Goal: Information Seeking & Learning: Learn about a topic

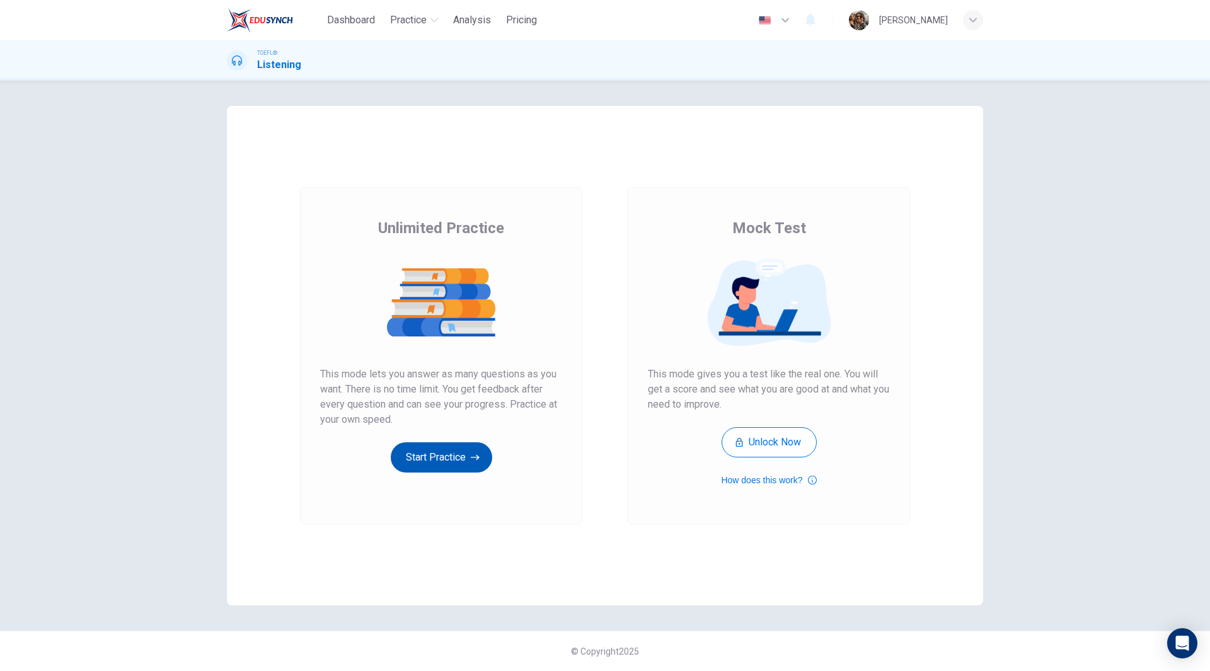
click at [443, 455] on button "Start Practice" at bounding box center [441, 458] width 101 height 30
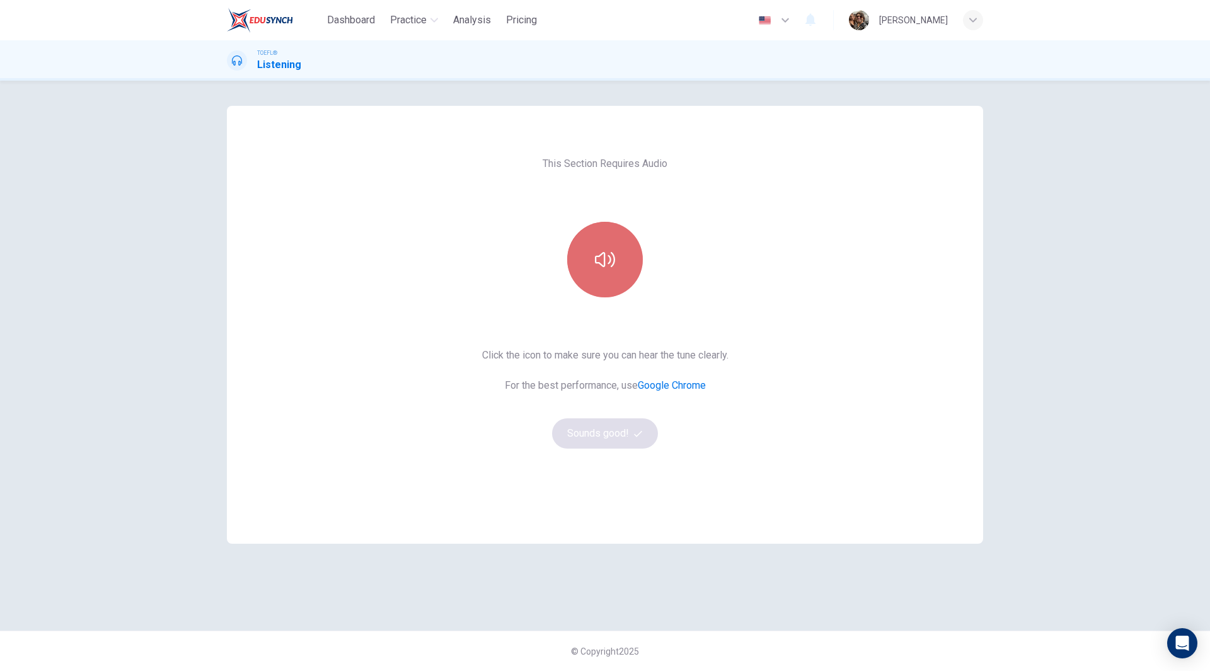
click at [605, 265] on icon "button" at bounding box center [605, 259] width 20 height 15
click at [627, 433] on button "Sounds good!" at bounding box center [605, 434] width 106 height 30
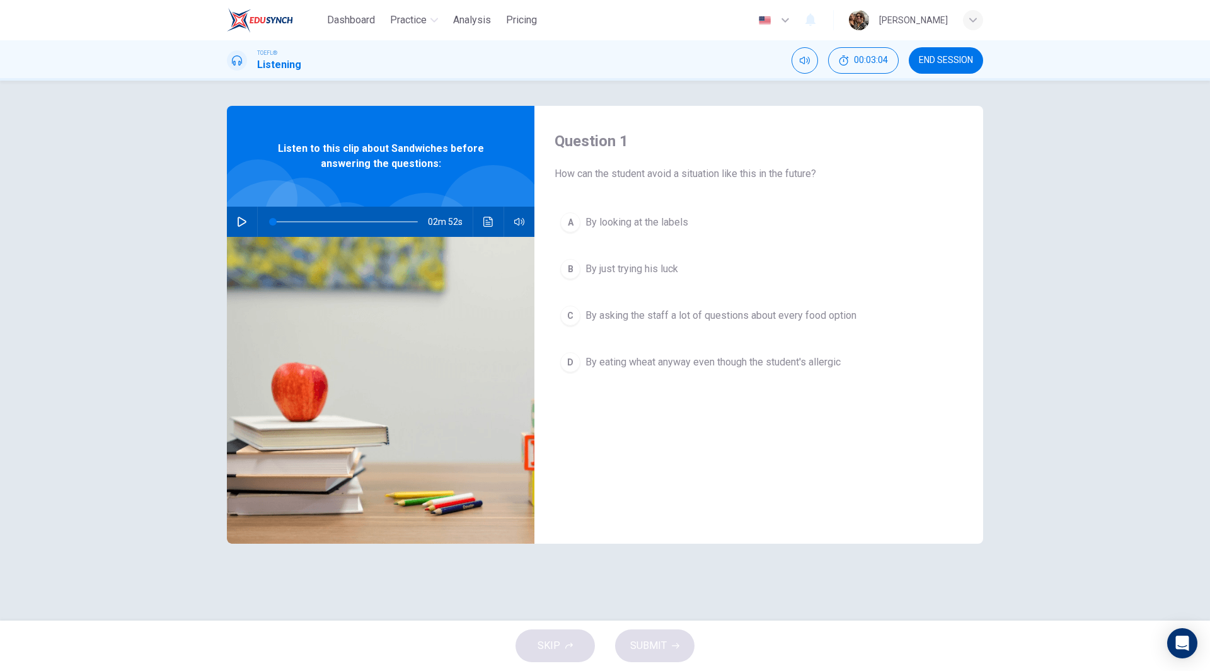
click at [242, 221] on icon "button" at bounding box center [242, 222] width 10 height 10
drag, startPoint x: 286, startPoint y: 222, endPoint x: 263, endPoint y: 224, distance: 22.8
click at [272, 223] on span at bounding box center [276, 222] width 8 height 8
click at [245, 226] on icon "button" at bounding box center [242, 222] width 10 height 10
click at [487, 228] on button "Click to see the audio transcription" at bounding box center [488, 222] width 20 height 30
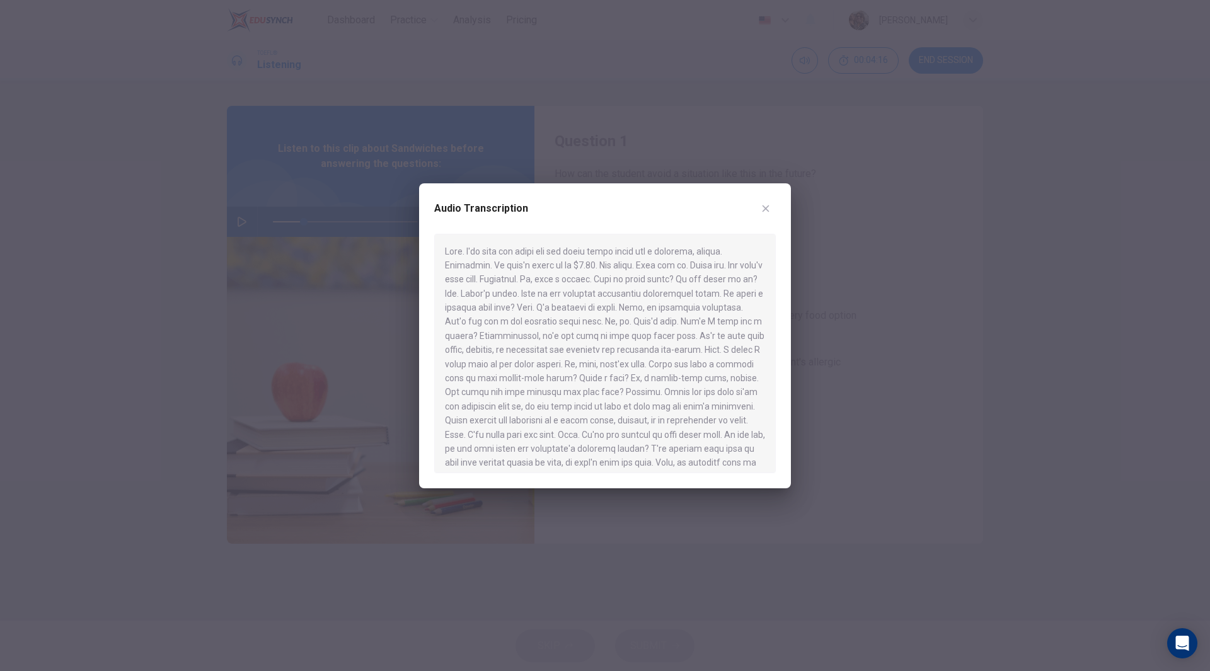
drag, startPoint x: 660, startPoint y: 279, endPoint x: 690, endPoint y: 282, distance: 29.8
click at [695, 282] on div at bounding box center [605, 354] width 342 height 240
click at [710, 284] on div at bounding box center [605, 354] width 342 height 240
click at [547, 79] on div at bounding box center [605, 335] width 1210 height 671
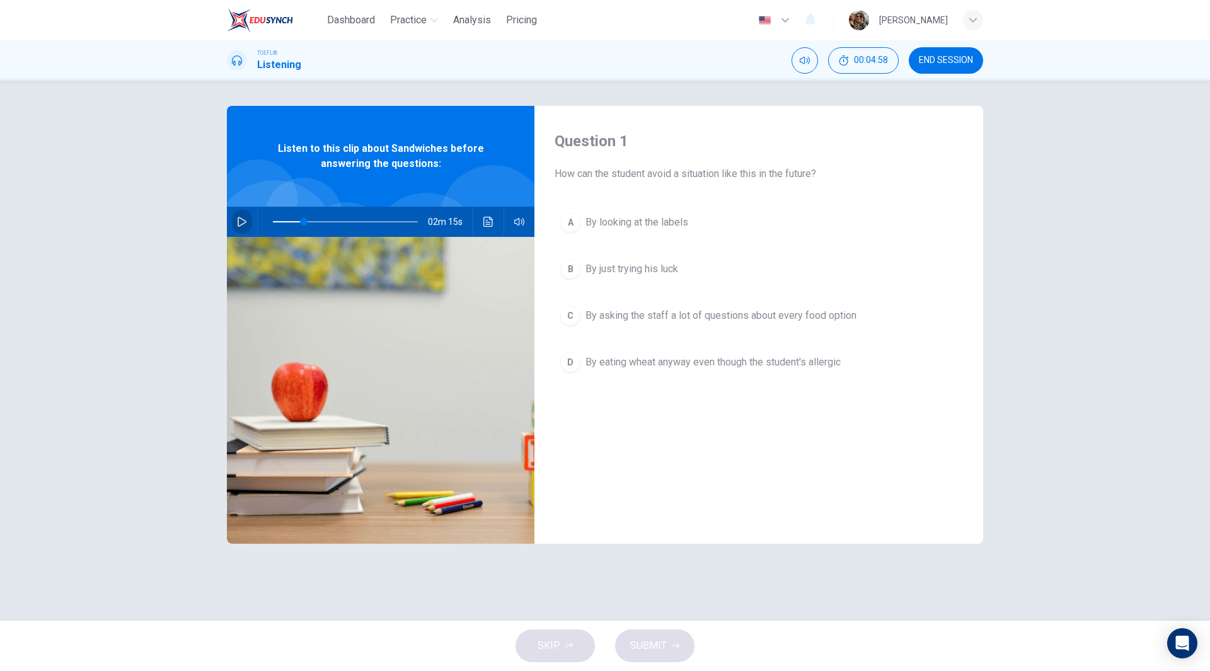
click at [241, 222] on icon "button" at bounding box center [242, 222] width 10 height 10
type input "0"
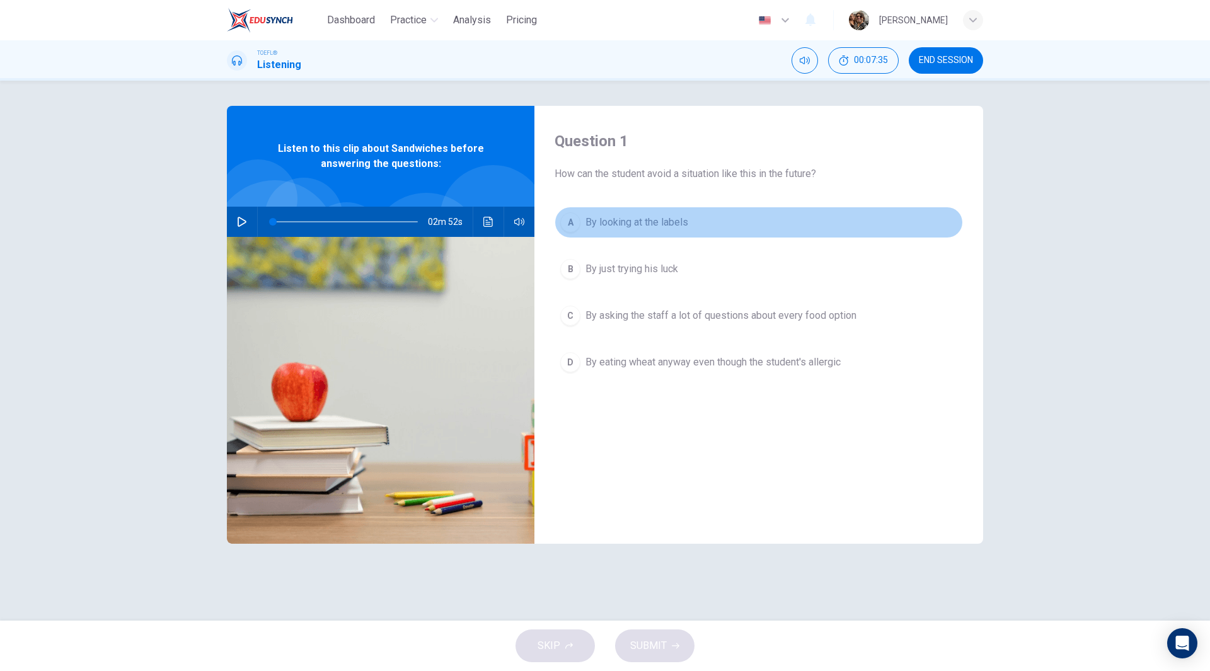
click at [612, 218] on span "By looking at the labels" at bounding box center [637, 222] width 103 height 15
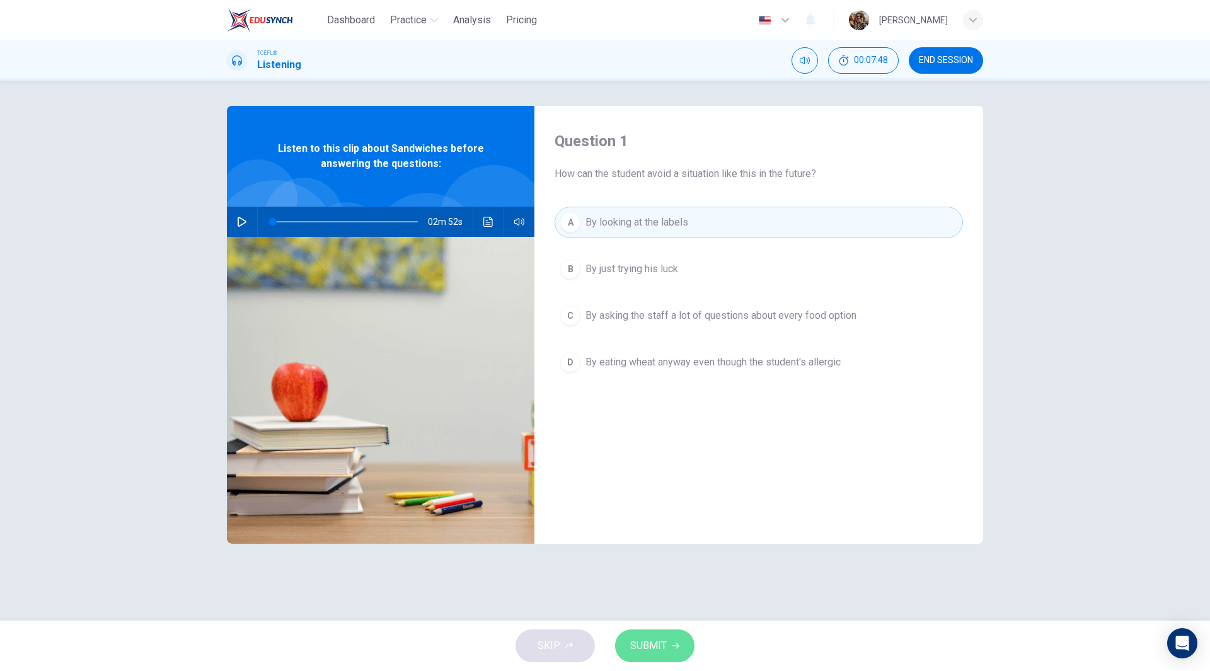
click at [653, 647] on span "SUBMIT" at bounding box center [648, 646] width 37 height 18
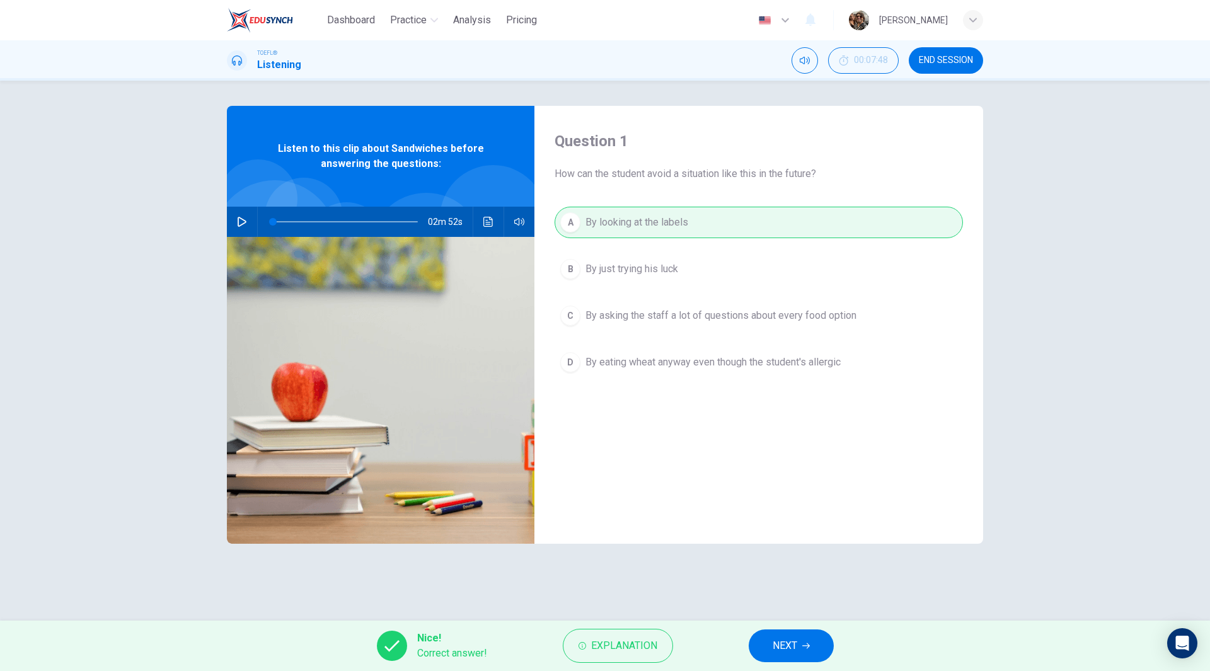
click at [803, 644] on icon "button" at bounding box center [807, 646] width 8 height 8
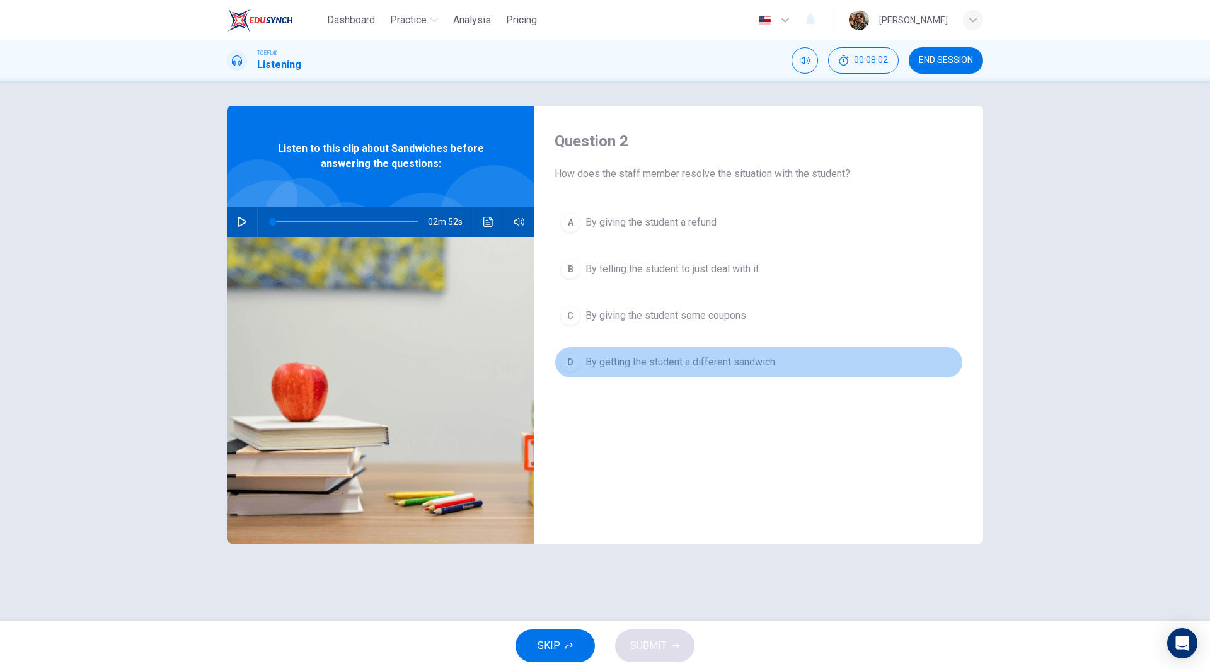
click at [657, 364] on span "By getting the student a different sandwich" at bounding box center [681, 362] width 190 height 15
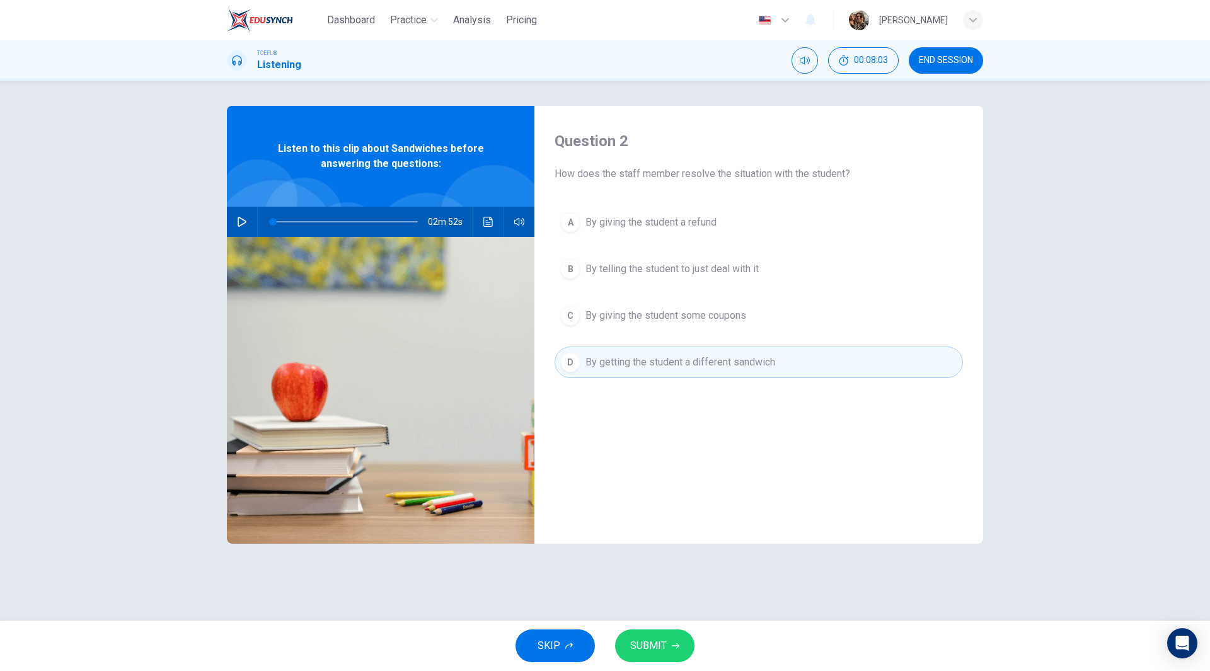
click at [665, 639] on span "SUBMIT" at bounding box center [648, 646] width 37 height 18
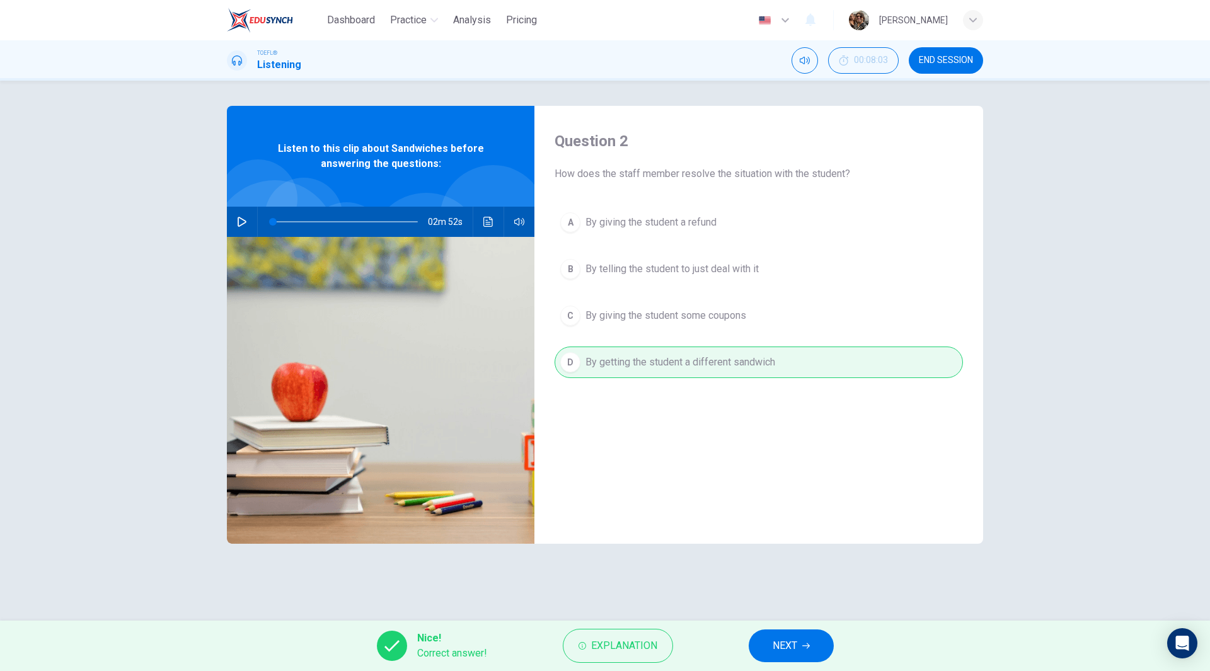
click at [806, 656] on button "NEXT" at bounding box center [791, 646] width 85 height 33
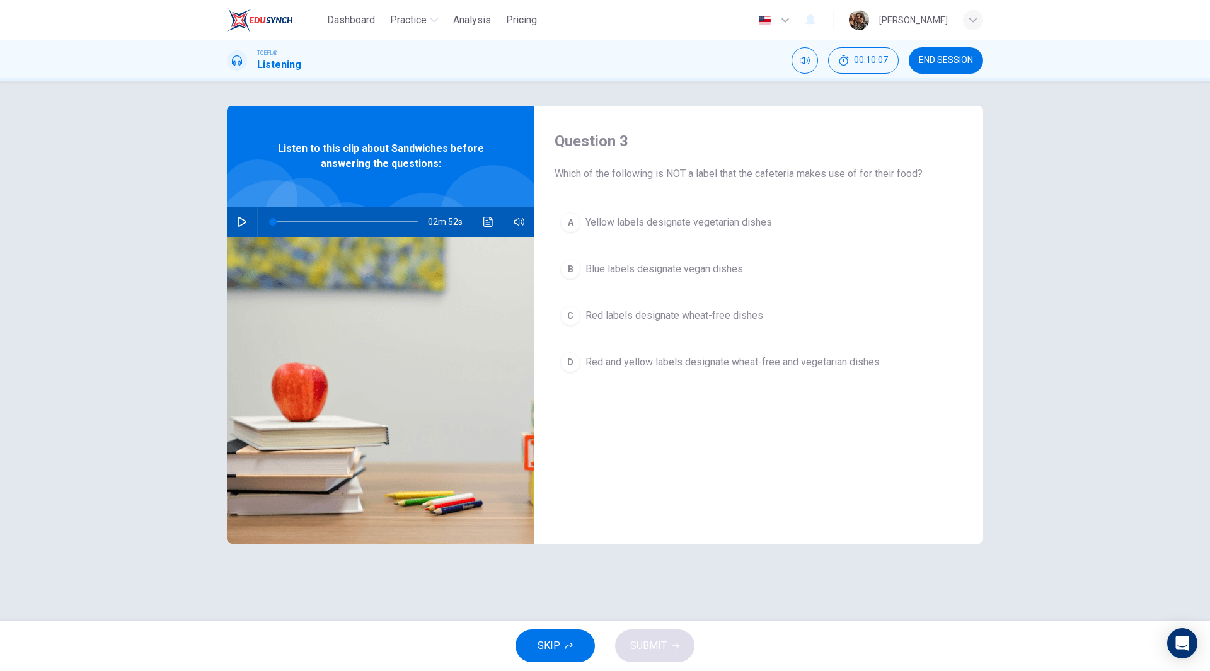
click at [649, 274] on span "Blue labels designate vegan dishes" at bounding box center [665, 269] width 158 height 15
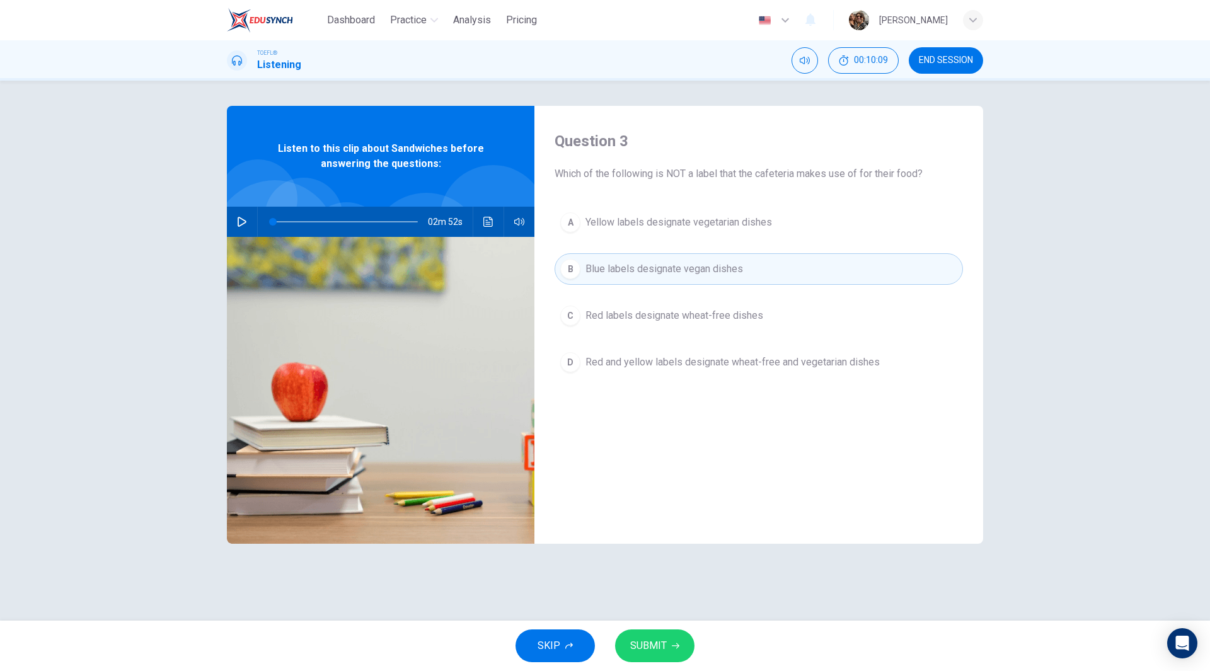
click at [663, 644] on span "SUBMIT" at bounding box center [648, 646] width 37 height 18
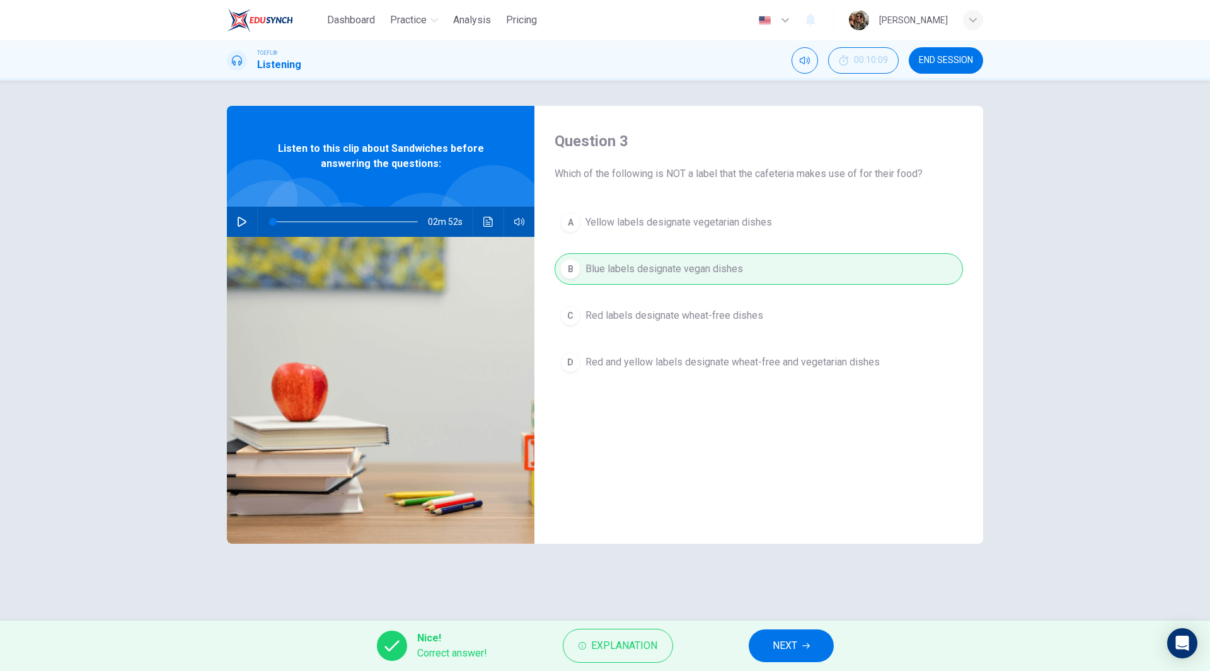
click at [794, 646] on span "NEXT" at bounding box center [785, 646] width 25 height 18
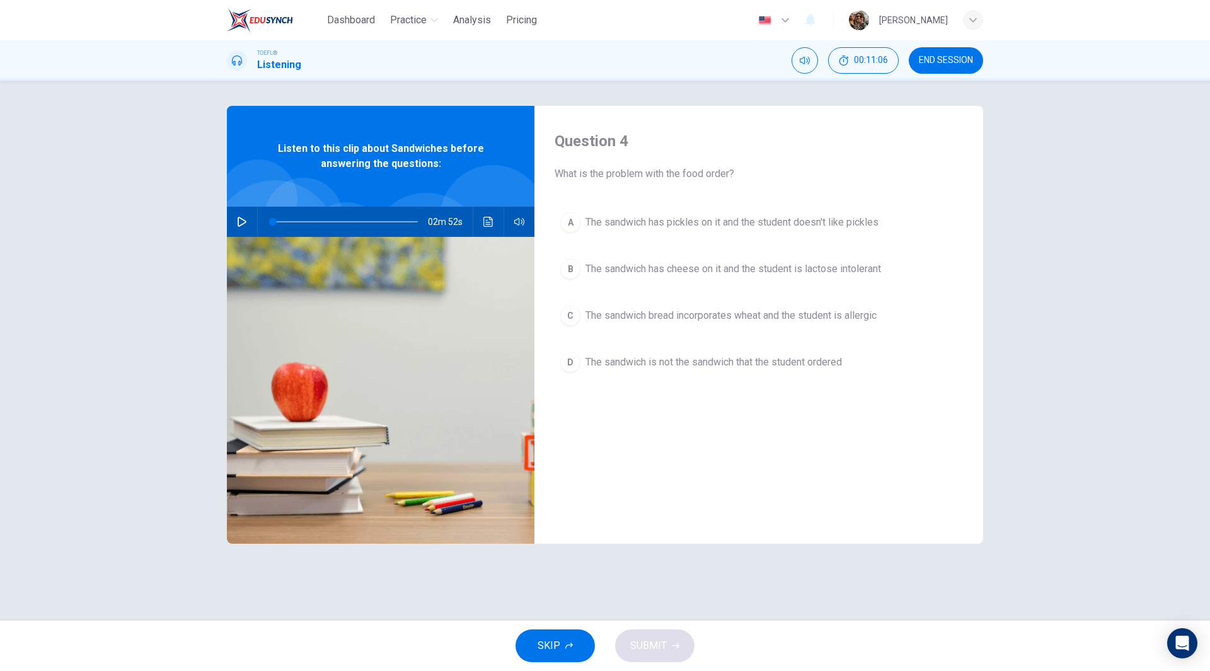
click at [728, 312] on span "The sandwich bread incorporates wheat and the student is allergic" at bounding box center [731, 315] width 291 height 15
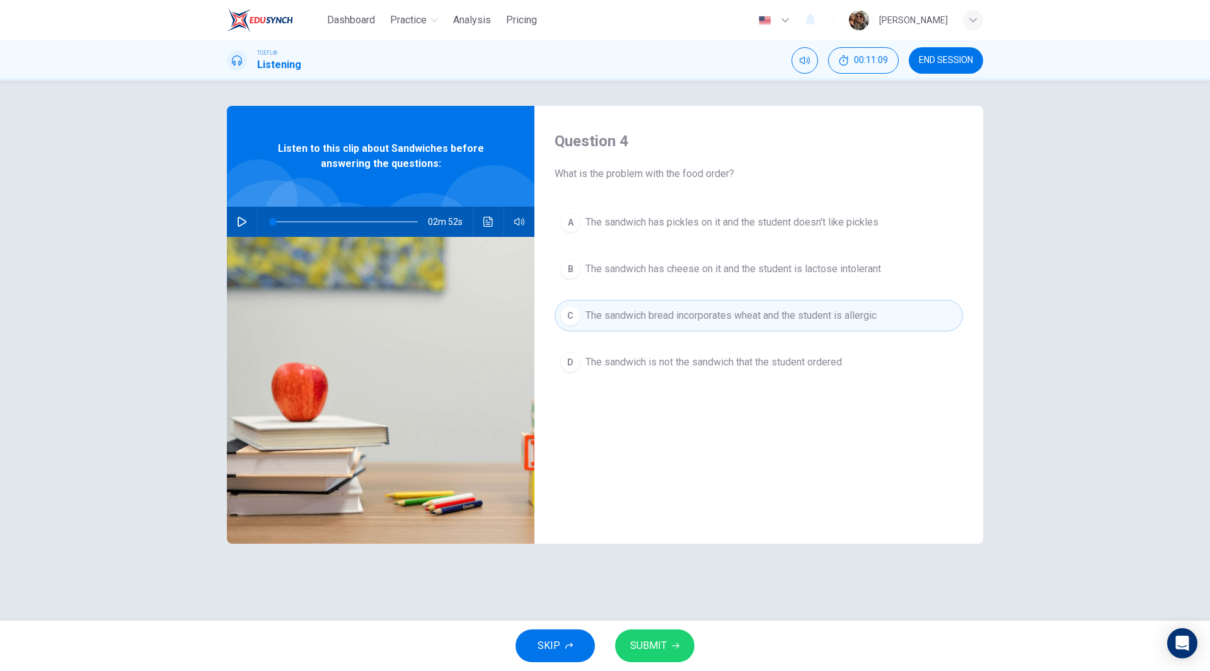
click at [670, 647] on button "SUBMIT" at bounding box center [654, 646] width 79 height 33
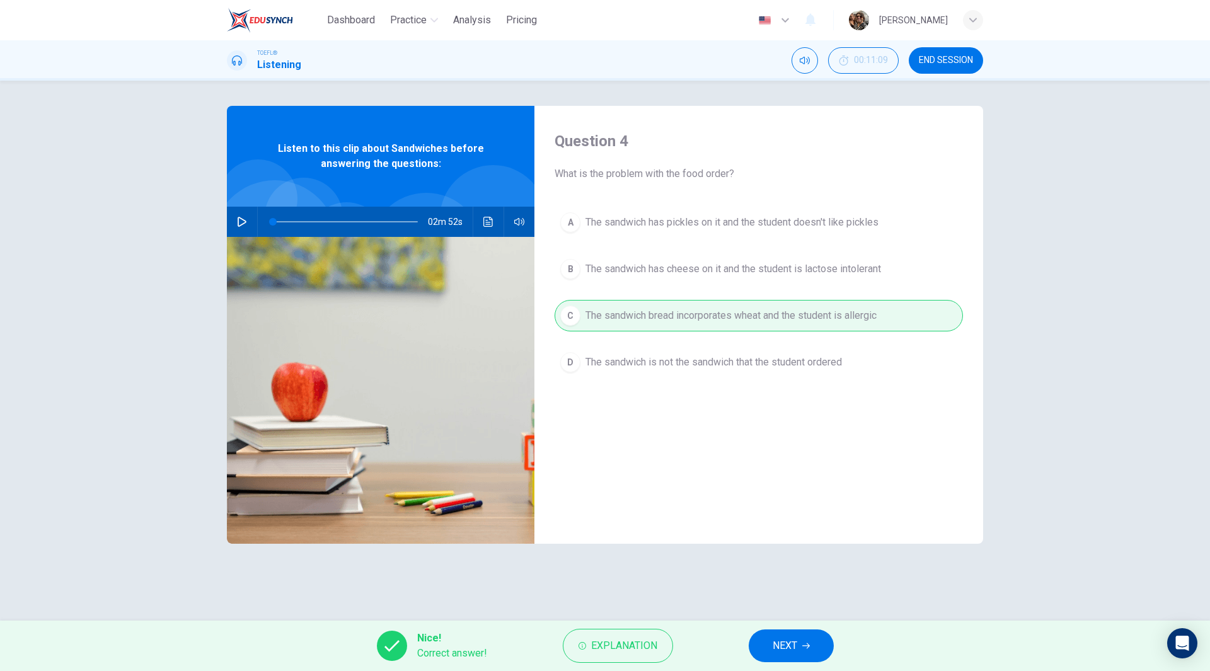
click at [797, 652] on span "NEXT" at bounding box center [785, 646] width 25 height 18
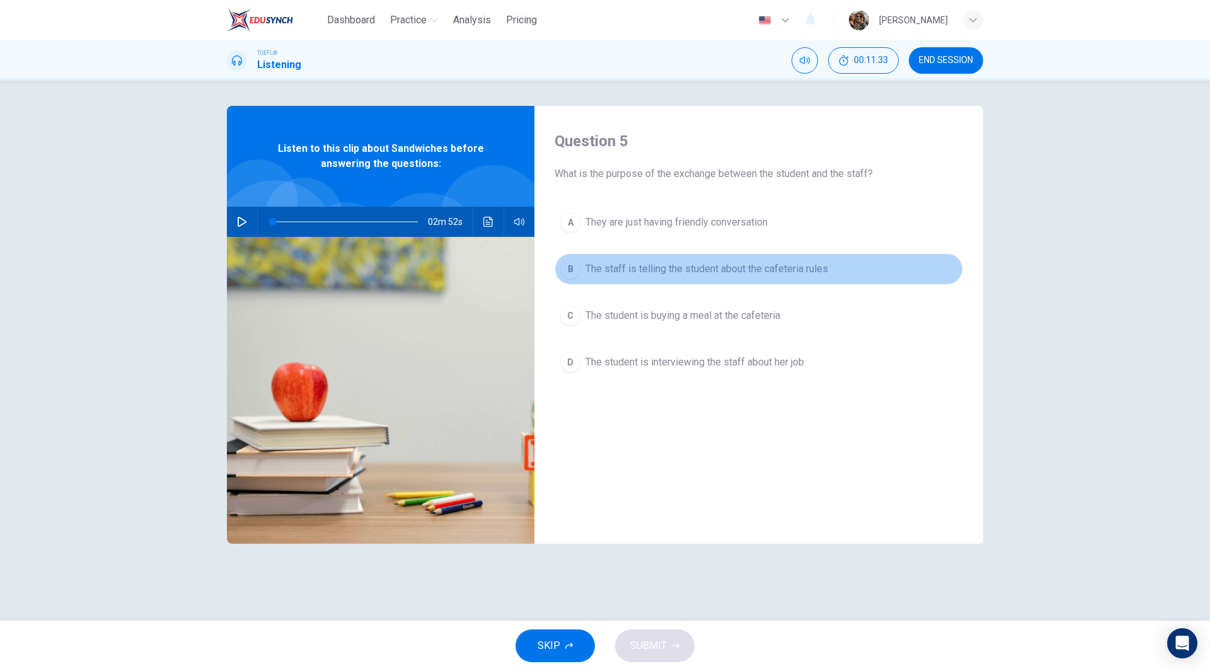
click at [641, 273] on span "The staff is telling the student about the cafeteria rules" at bounding box center [707, 269] width 243 height 15
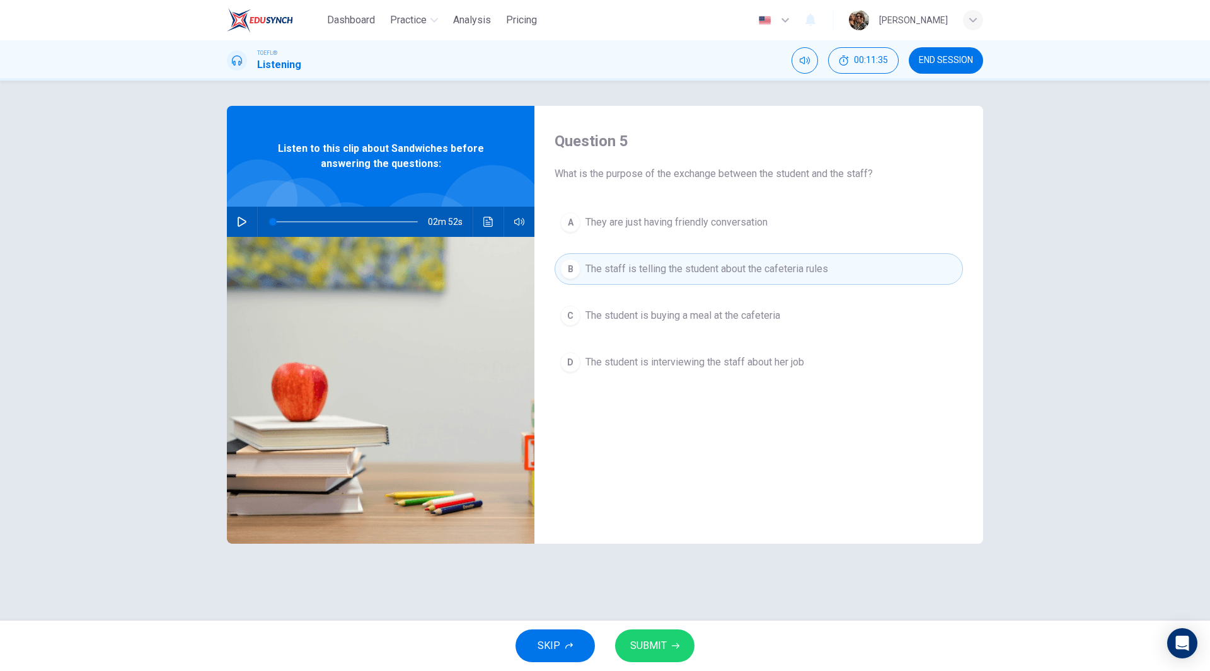
click at [666, 648] on span "SUBMIT" at bounding box center [648, 646] width 37 height 18
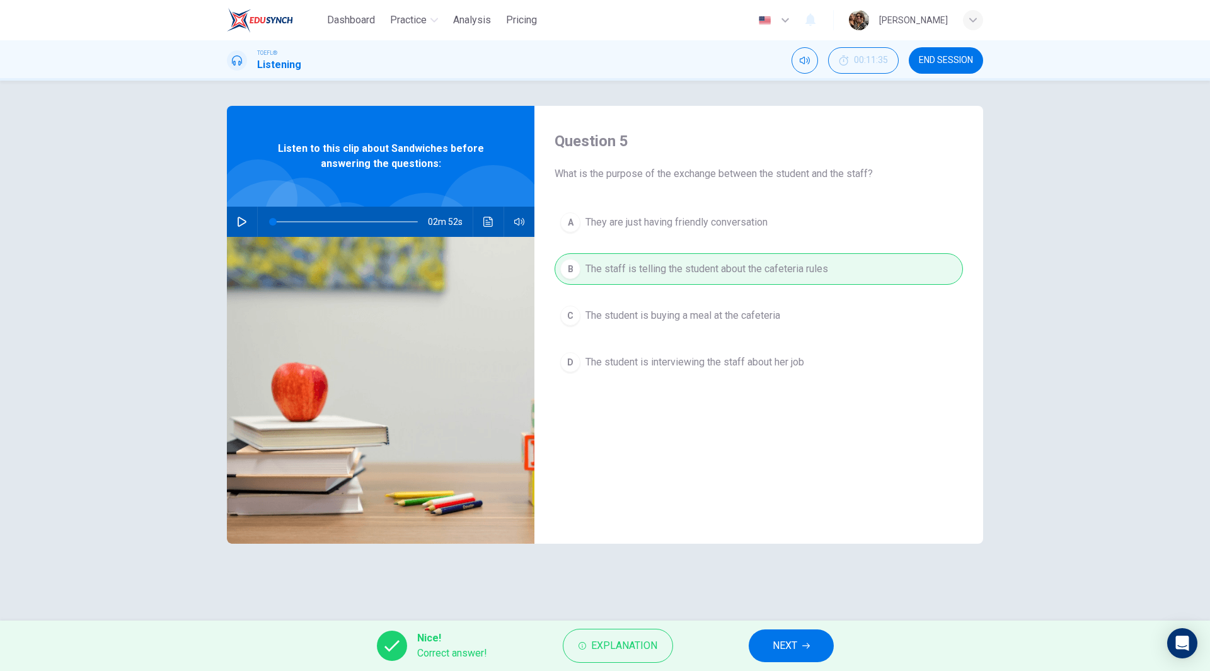
click at [794, 651] on span "NEXT" at bounding box center [785, 646] width 25 height 18
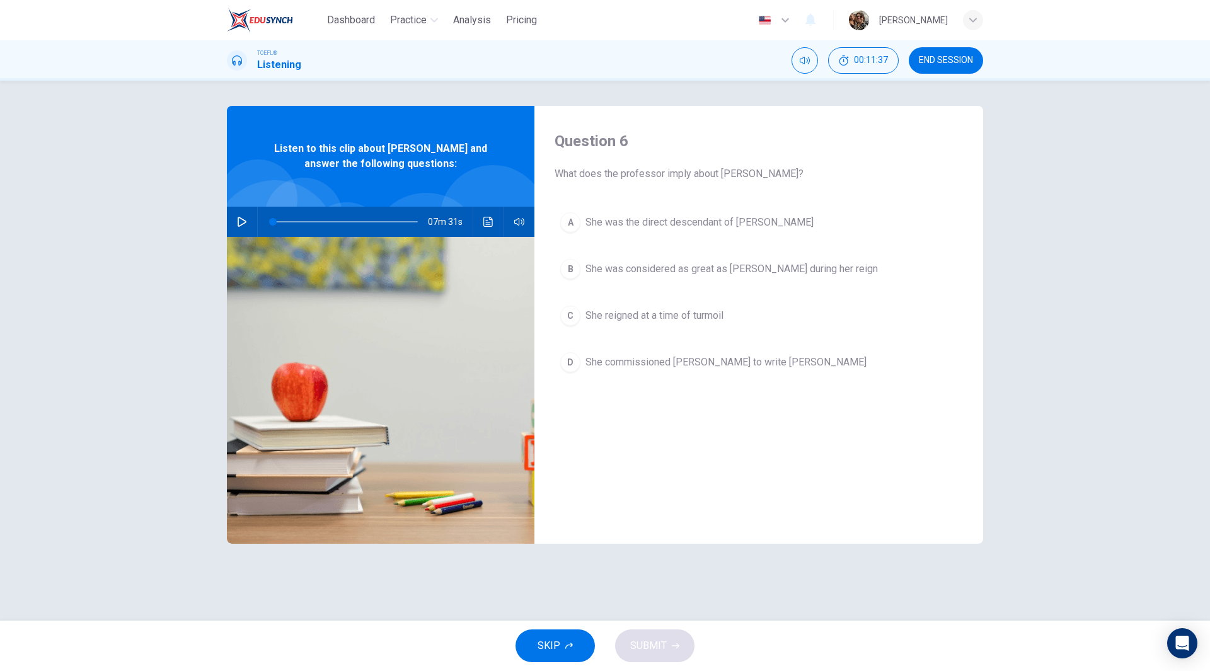
click at [931, 52] on button "END SESSION" at bounding box center [946, 60] width 74 height 26
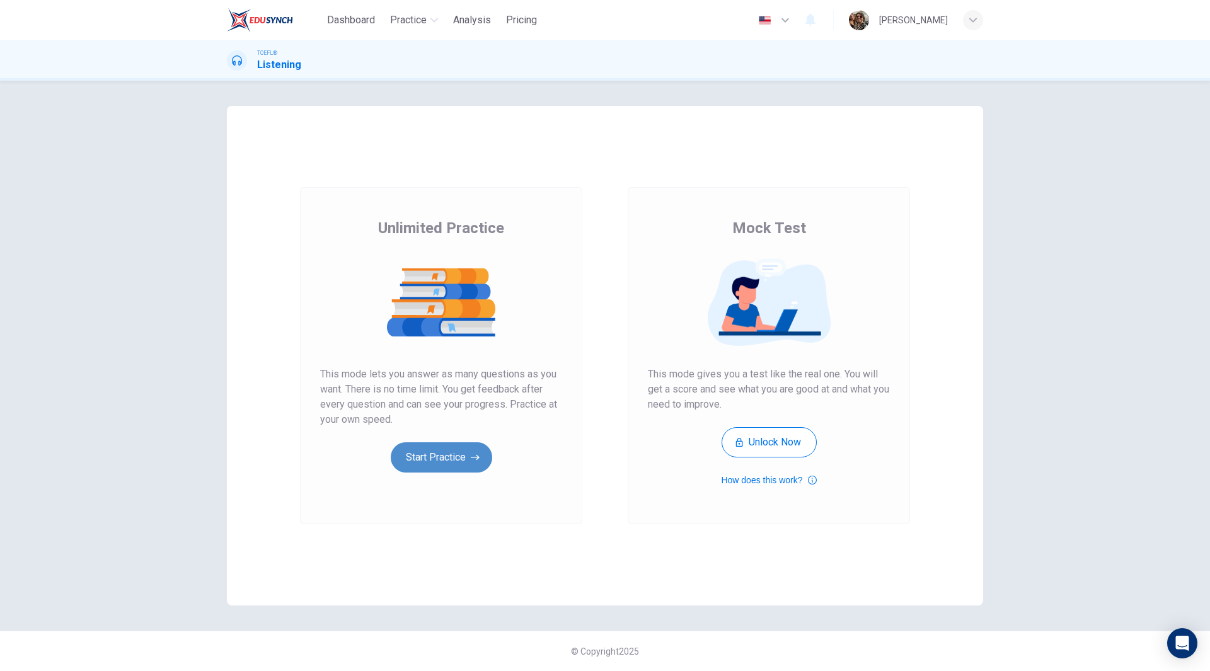
click at [443, 460] on button "Start Practice" at bounding box center [441, 458] width 101 height 30
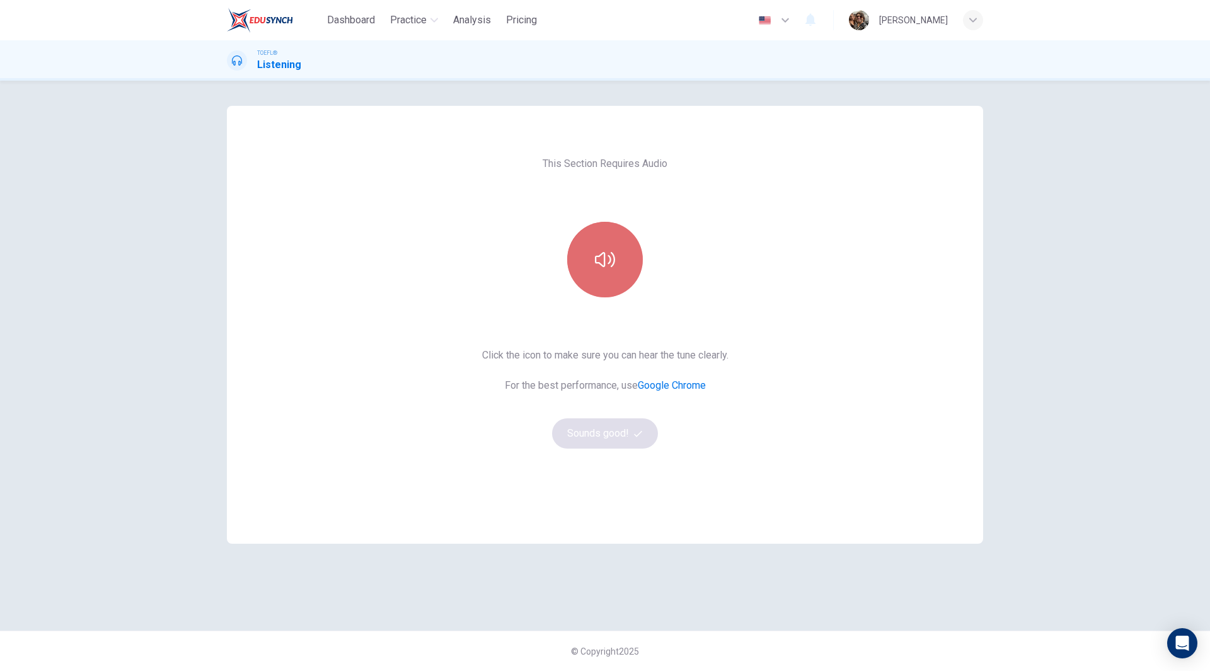
click at [608, 258] on icon "button" at bounding box center [605, 260] width 20 height 20
click at [608, 439] on button "Sounds good!" at bounding box center [605, 434] width 106 height 30
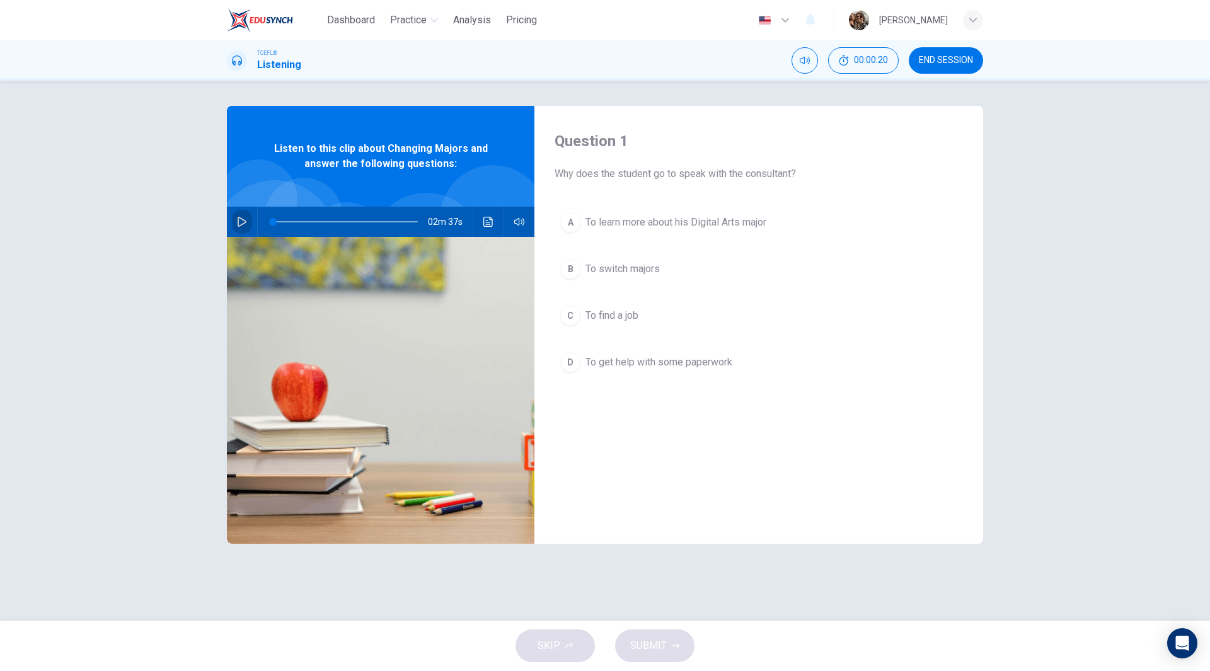
click at [240, 226] on icon "button" at bounding box center [242, 222] width 9 height 10
type input "0"
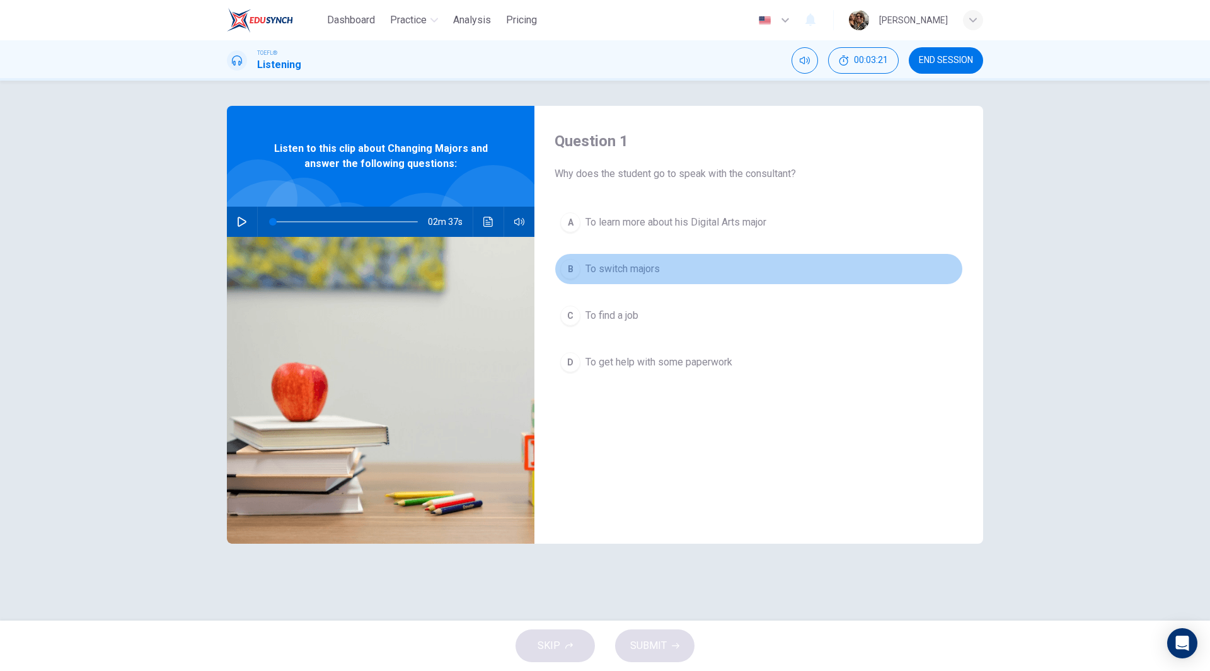
click at [622, 282] on button "B To switch majors" at bounding box center [759, 269] width 409 height 32
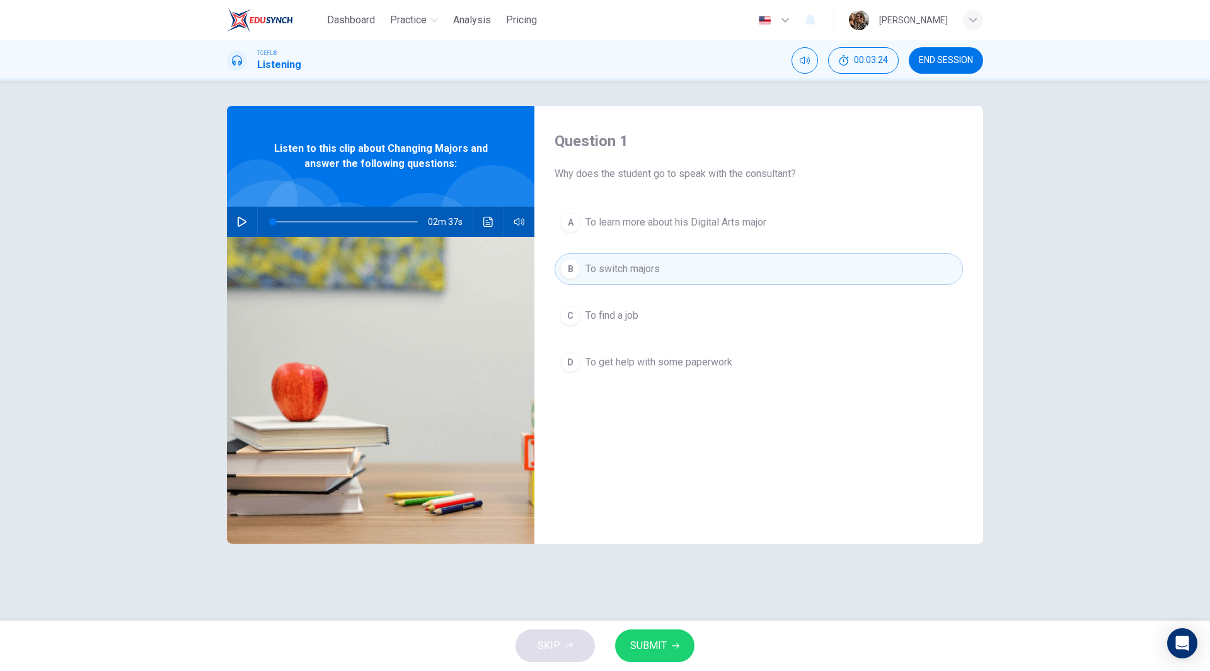
click at [649, 651] on span "SUBMIT" at bounding box center [648, 646] width 37 height 18
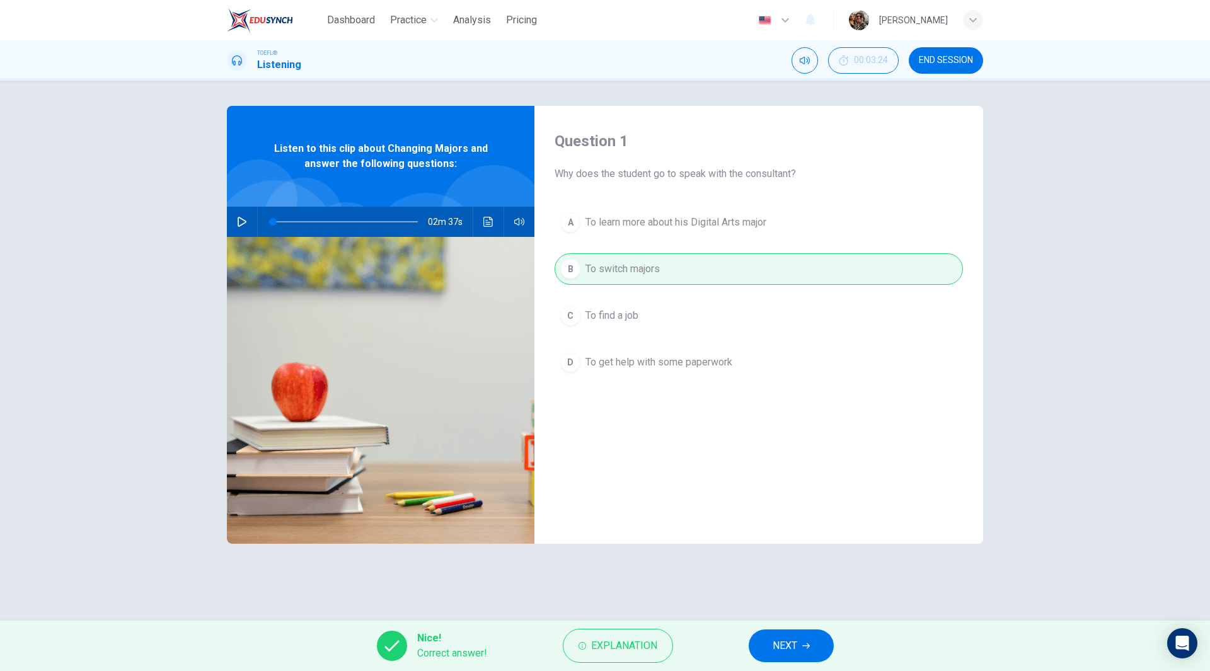
click at [801, 656] on button "NEXT" at bounding box center [791, 646] width 85 height 33
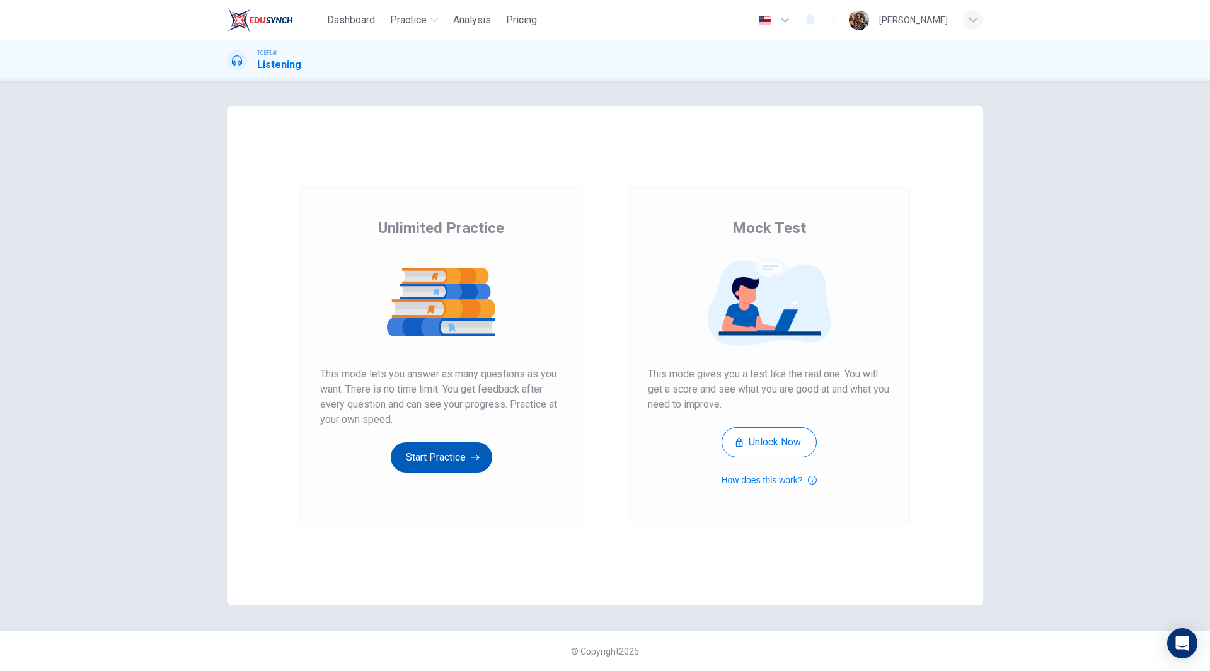
click at [473, 470] on button "Start Practice" at bounding box center [441, 458] width 101 height 30
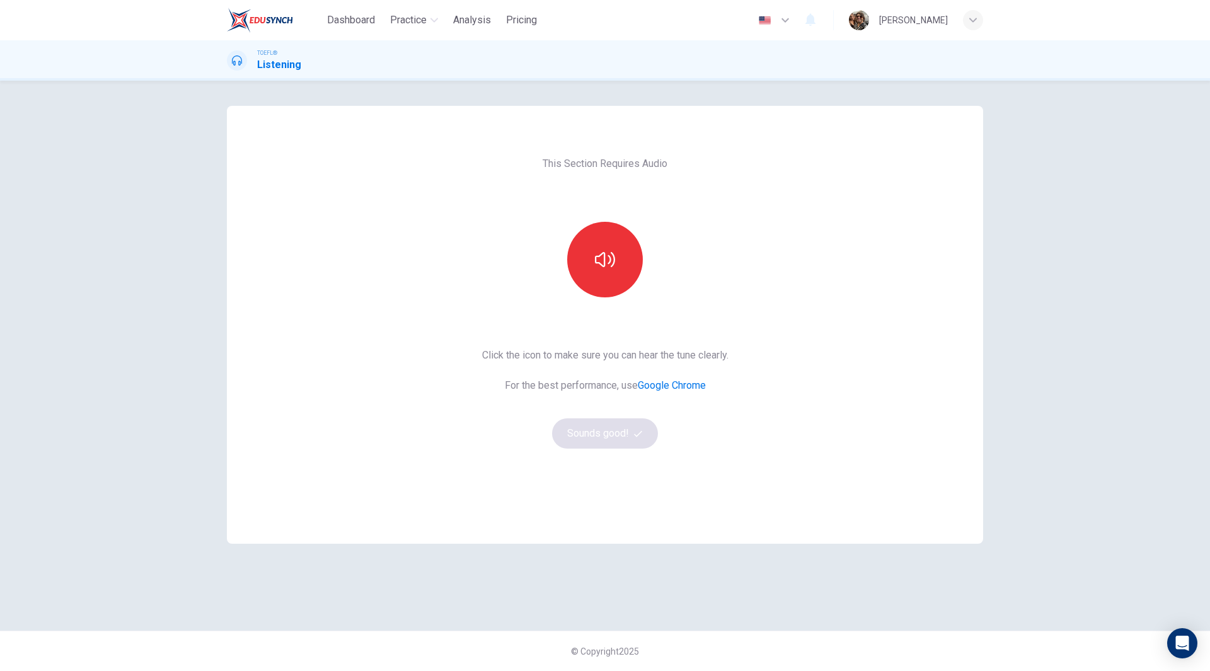
drag, startPoint x: 651, startPoint y: 265, endPoint x: 642, endPoint y: 269, distance: 9.6
click at [649, 266] on div at bounding box center [605, 260] width 136 height 76
click at [629, 272] on button "button" at bounding box center [605, 260] width 76 height 76
click at [597, 434] on button "Sounds good!" at bounding box center [605, 434] width 106 height 30
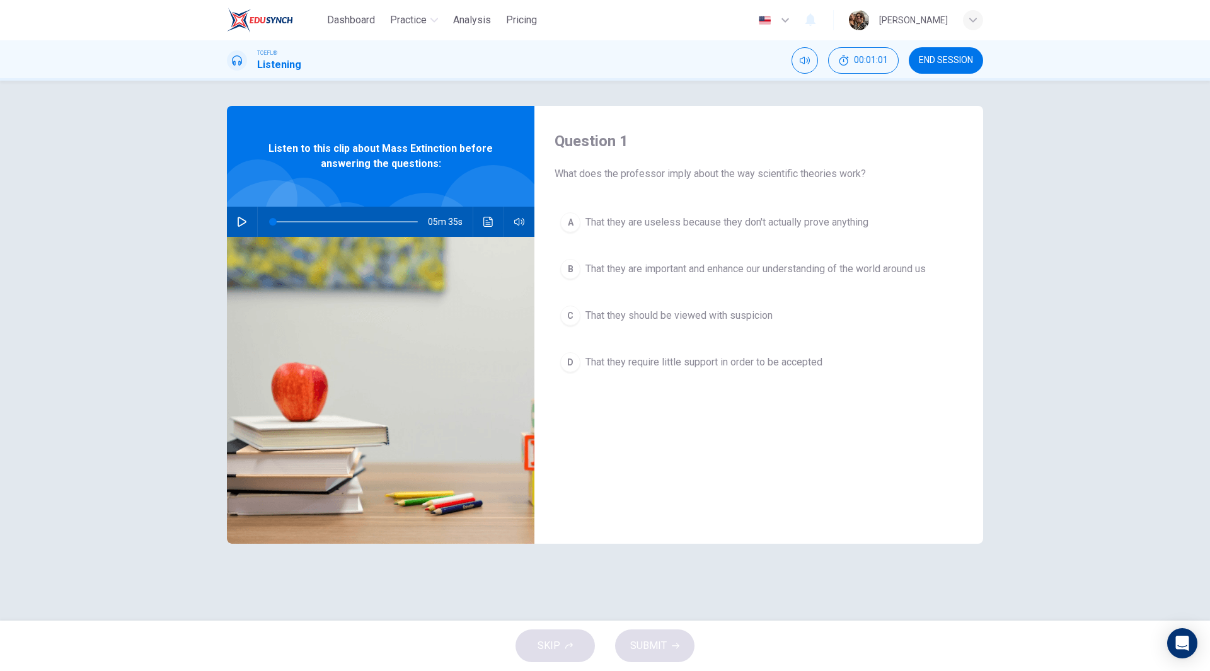
click at [241, 224] on icon "button" at bounding box center [242, 222] width 10 height 10
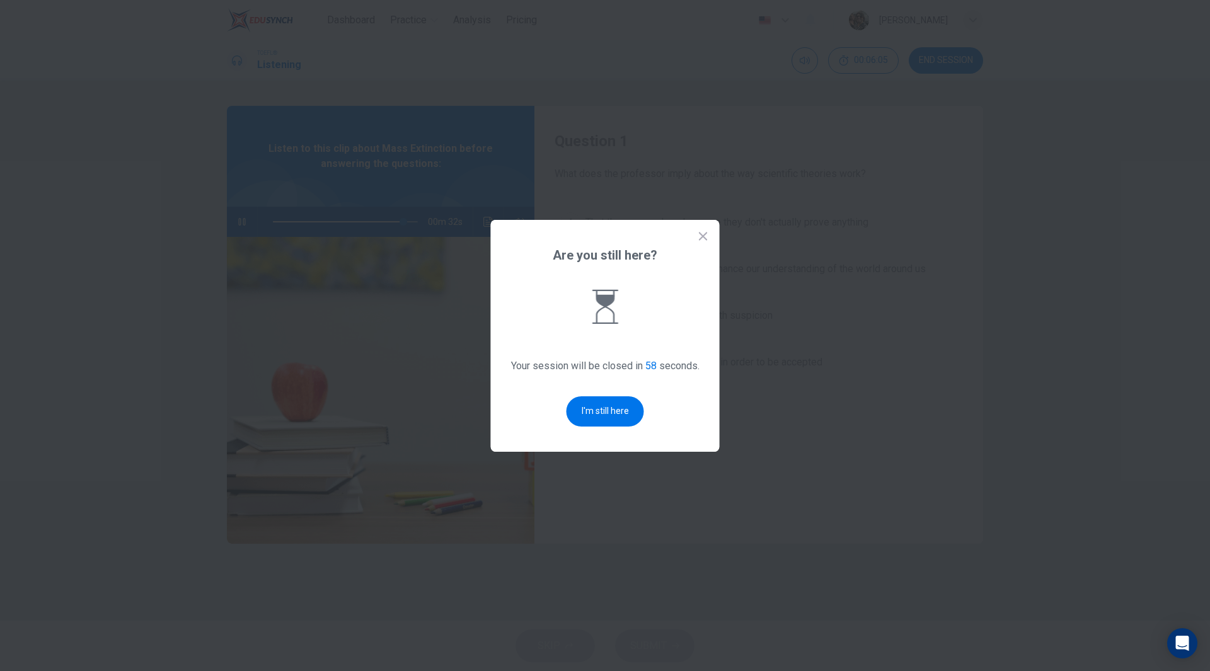
click at [623, 427] on div "Are you still here? Your session will be closed in 58 seconds. I'm still here" at bounding box center [605, 336] width 229 height 232
click at [620, 422] on button "I'm still here" at bounding box center [606, 412] width 78 height 30
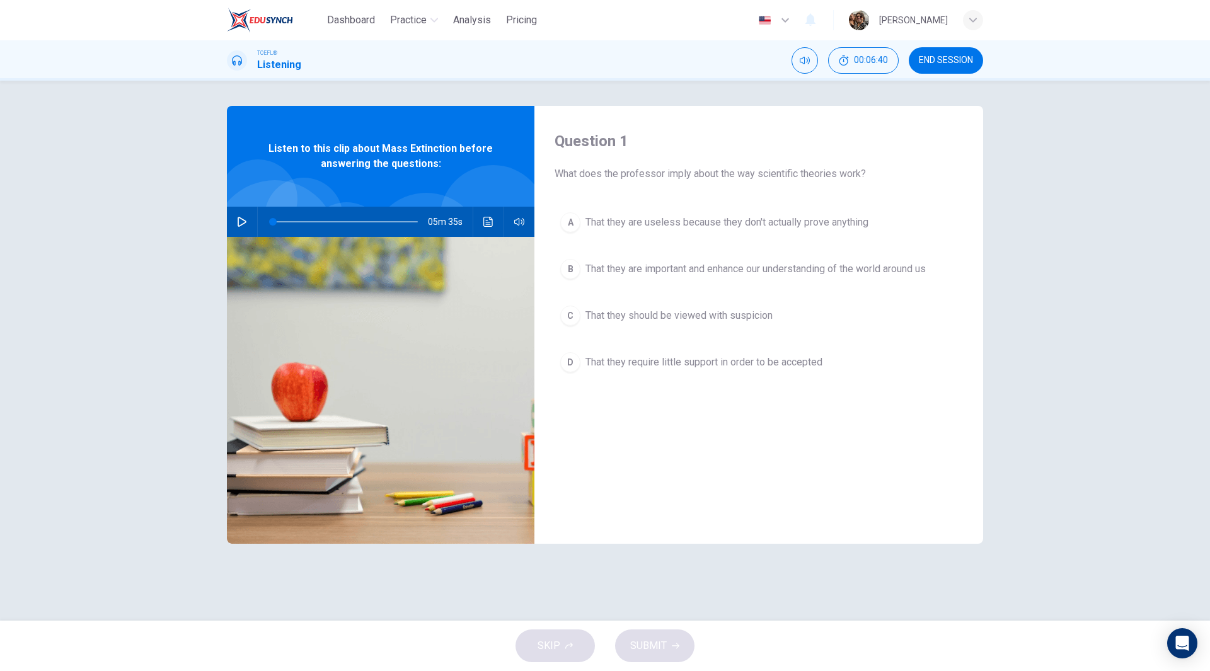
click at [498, 221] on button "Click to see the audio transcription" at bounding box center [488, 222] width 20 height 30
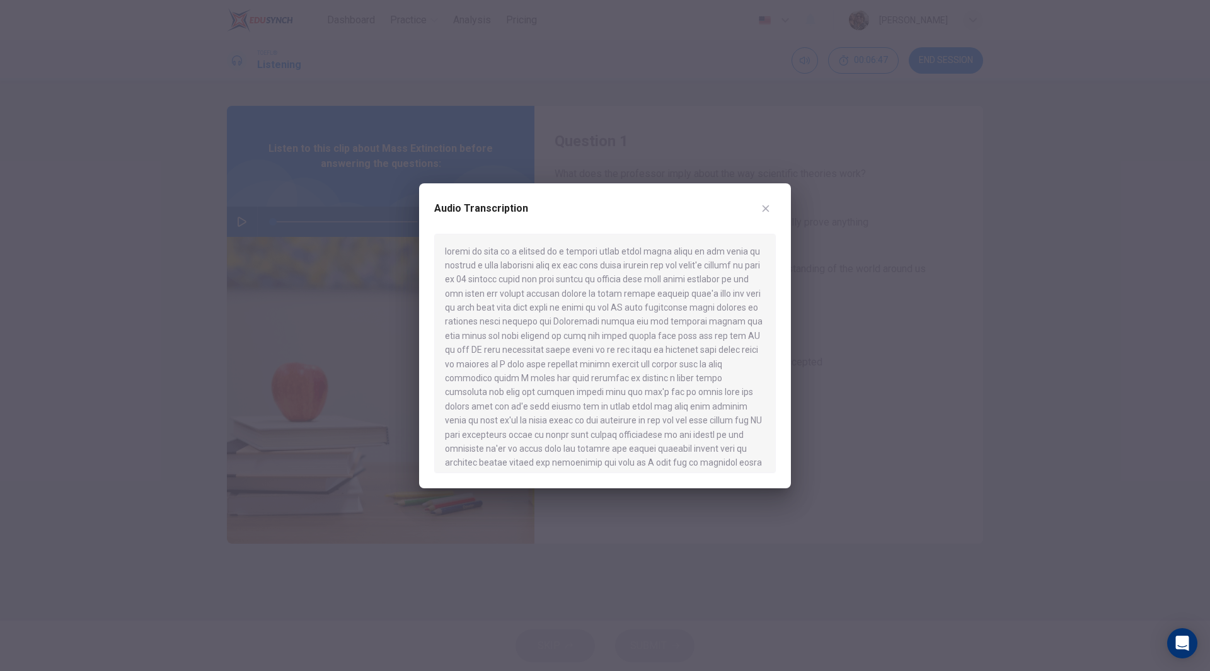
click at [333, 258] on div at bounding box center [605, 335] width 1210 height 671
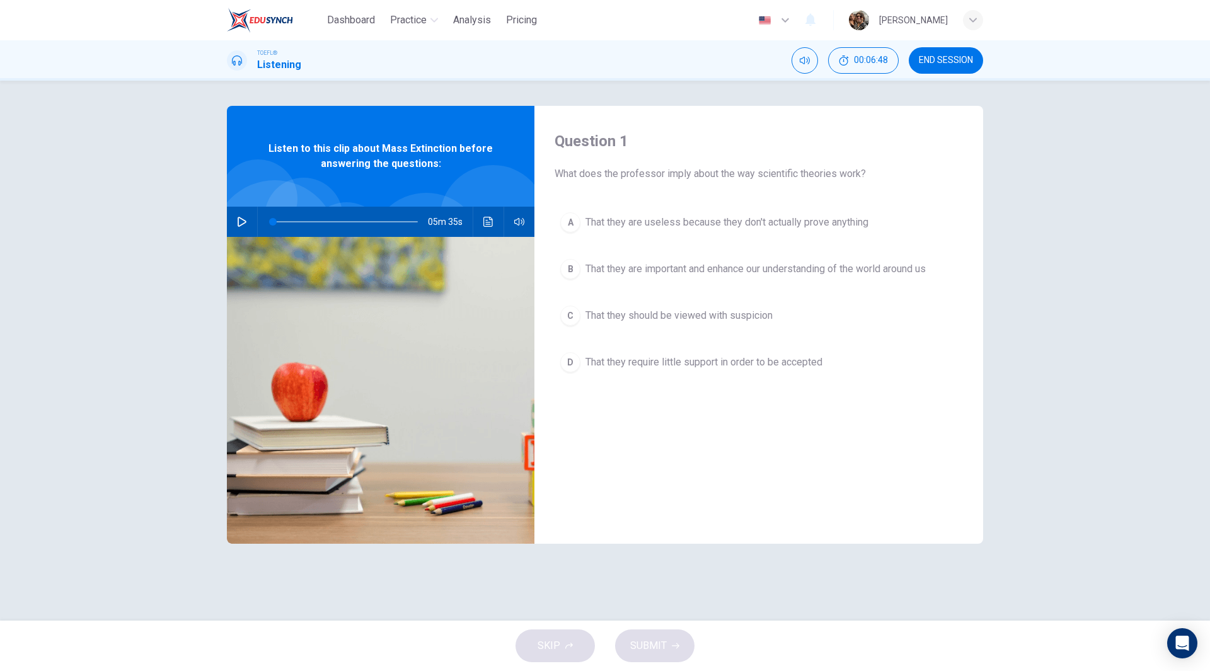
click at [234, 221] on button "button" at bounding box center [242, 222] width 20 height 30
click at [487, 226] on icon "Click to see the audio transcription" at bounding box center [489, 222] width 10 height 10
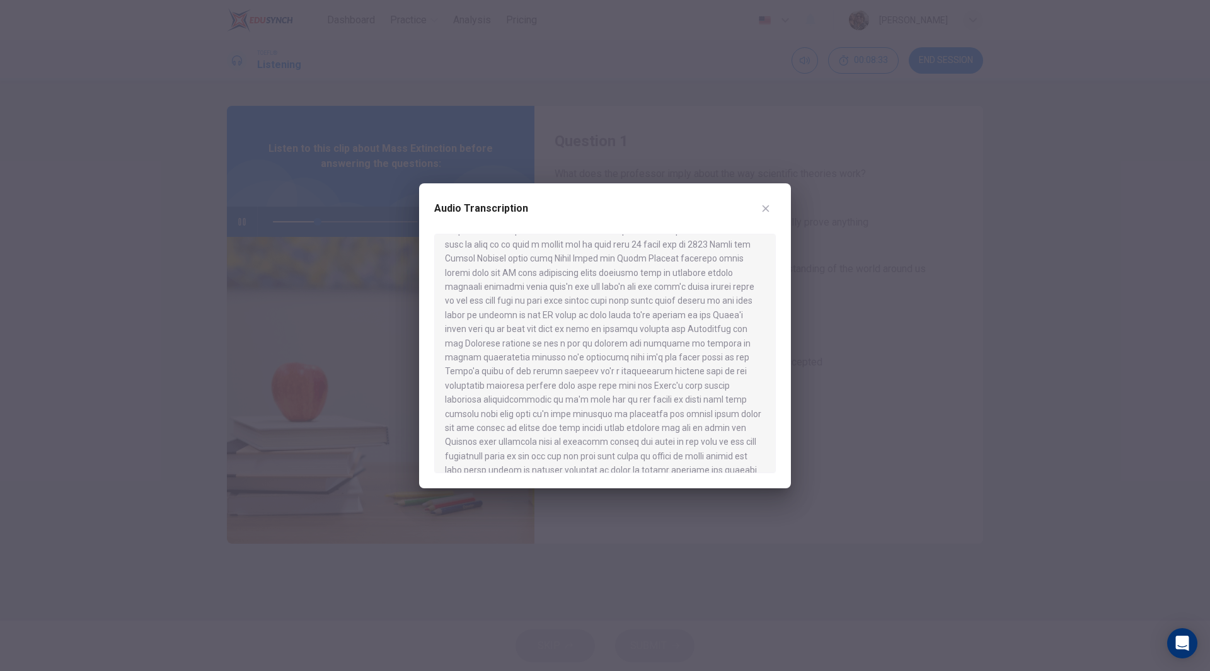
scroll to position [252, 0]
click at [762, 204] on icon "button" at bounding box center [766, 209] width 10 height 10
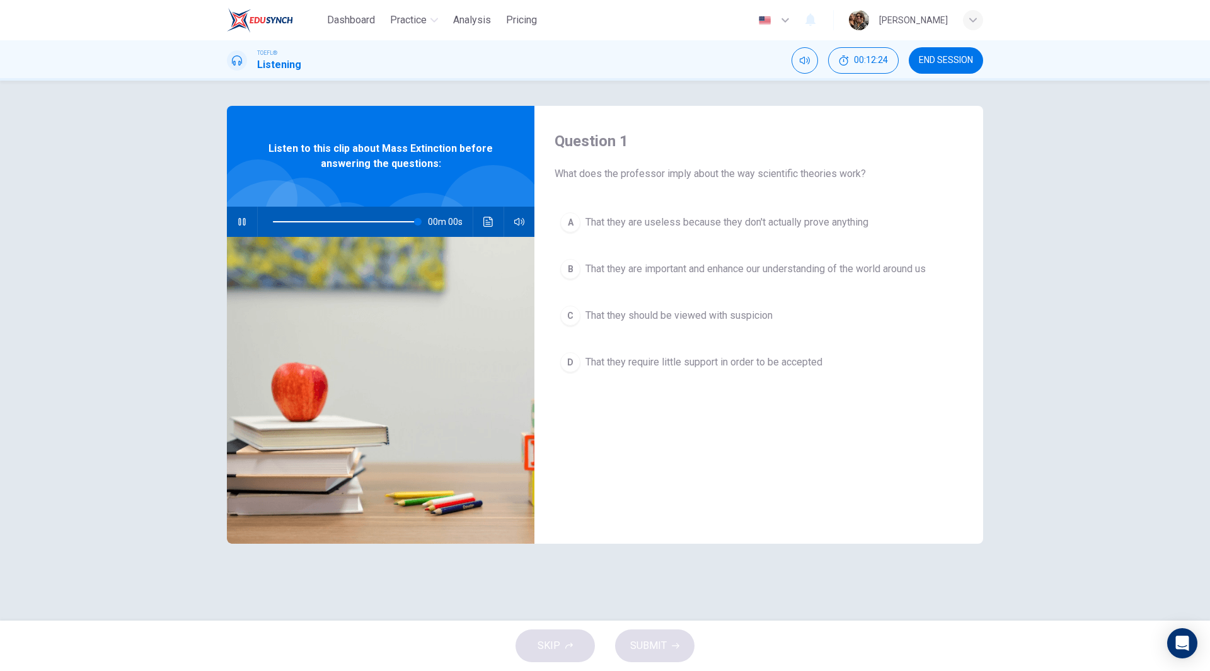
type input "0"
click at [719, 270] on span "That they are important and enhance our understanding of the world around us" at bounding box center [756, 269] width 340 height 15
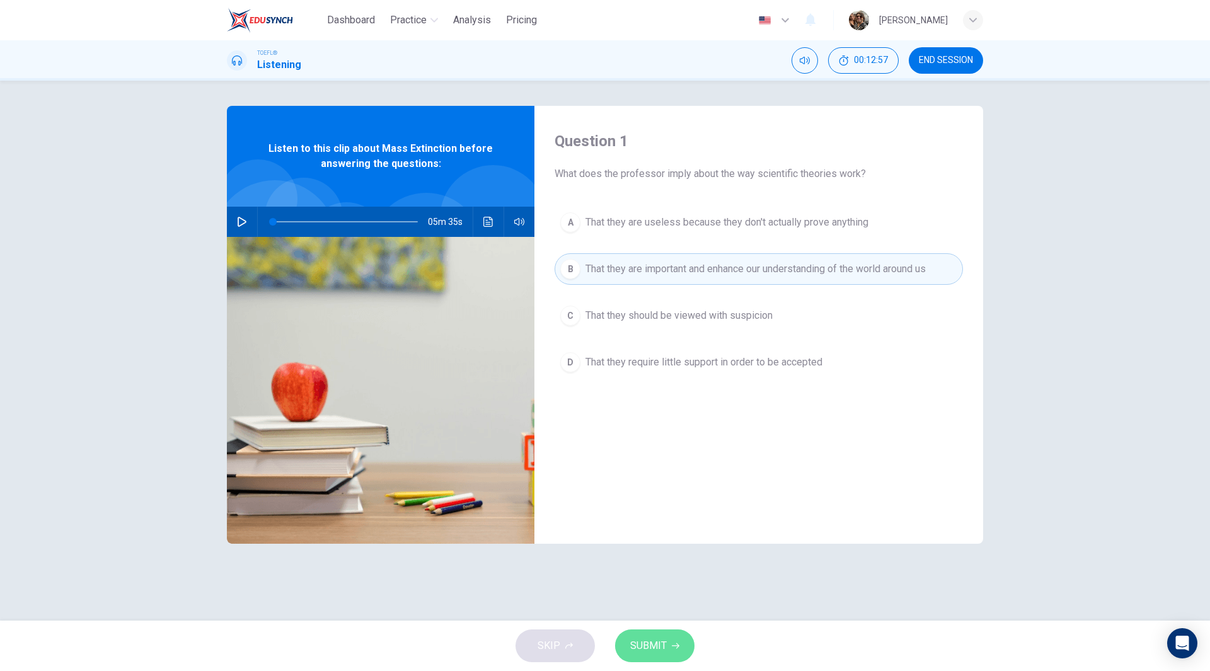
click at [661, 646] on span "SUBMIT" at bounding box center [648, 646] width 37 height 18
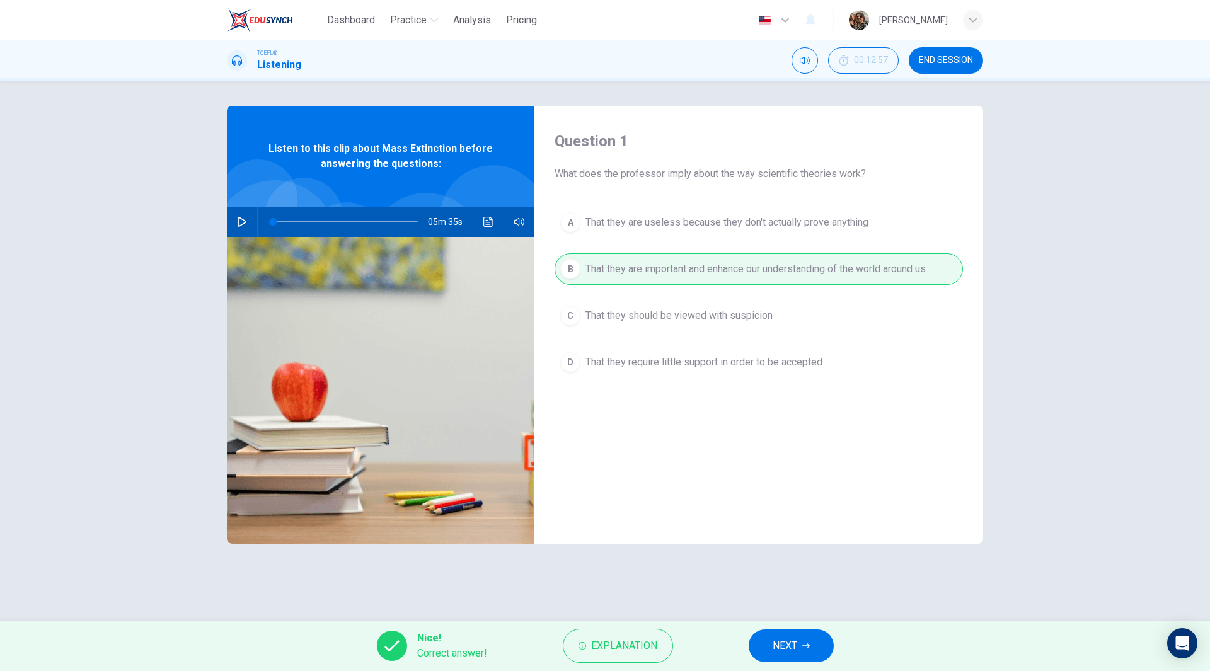
click at [800, 647] on button "NEXT" at bounding box center [791, 646] width 85 height 33
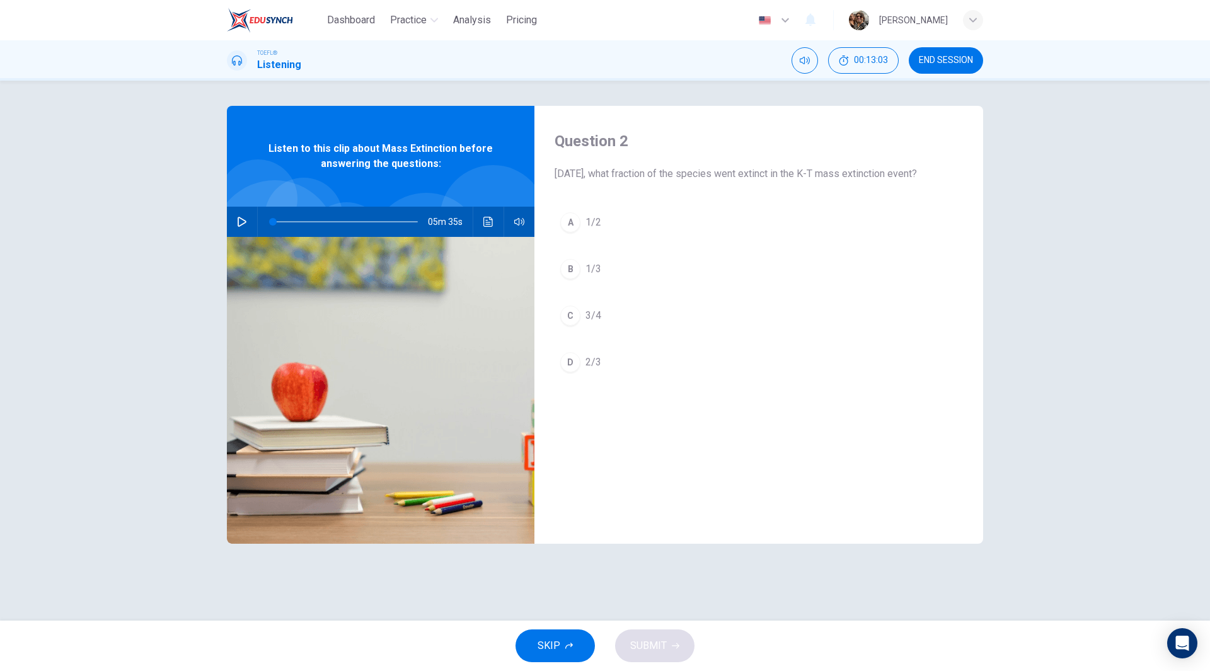
click at [576, 326] on div "C" at bounding box center [570, 316] width 20 height 20
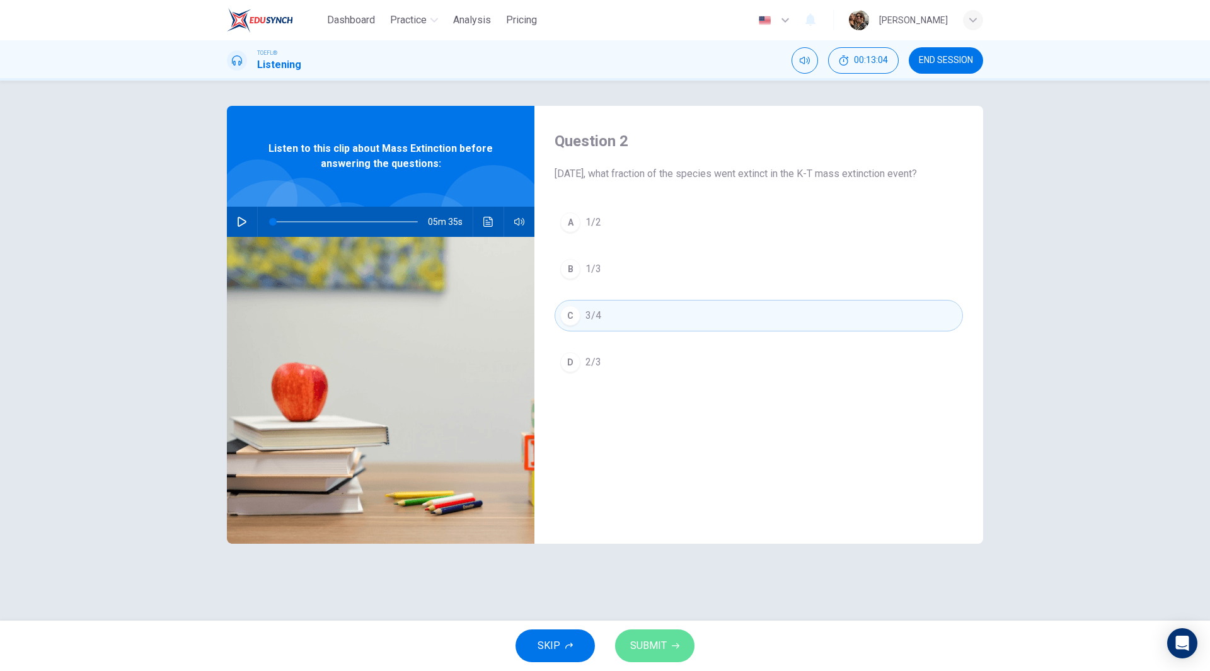
click at [663, 646] on span "SUBMIT" at bounding box center [648, 646] width 37 height 18
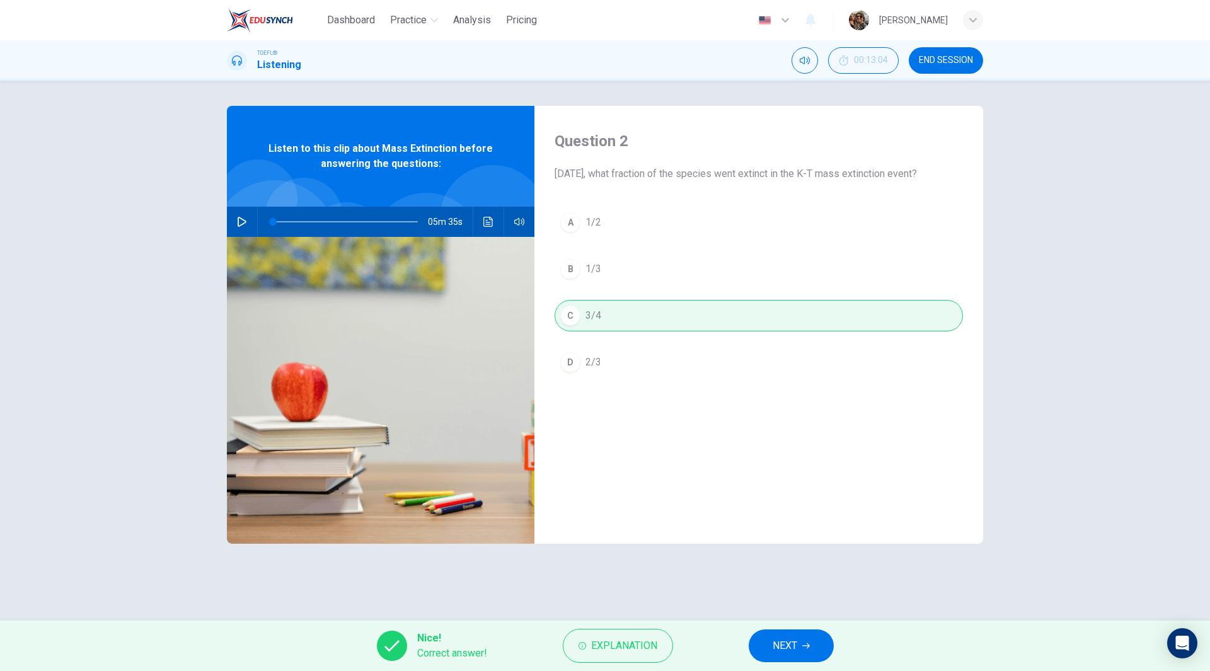
click at [806, 644] on icon "button" at bounding box center [807, 646] width 8 height 8
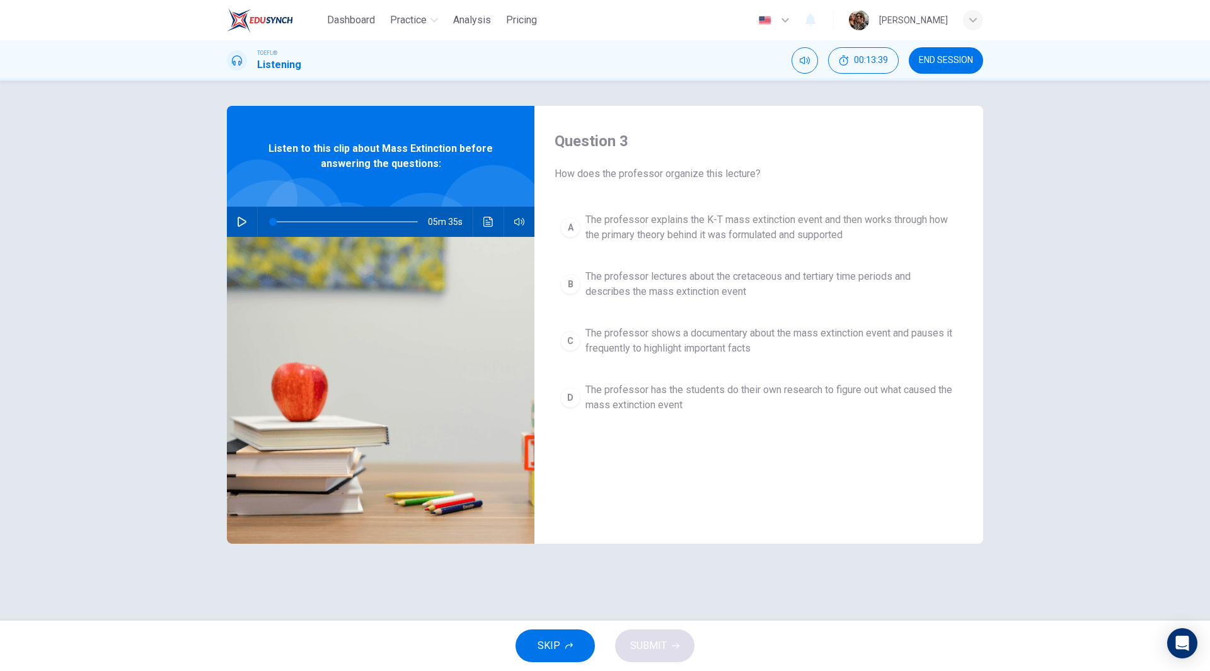
click at [791, 226] on span "The professor explains the K-T mass extinction event and then works through how…" at bounding box center [772, 227] width 372 height 30
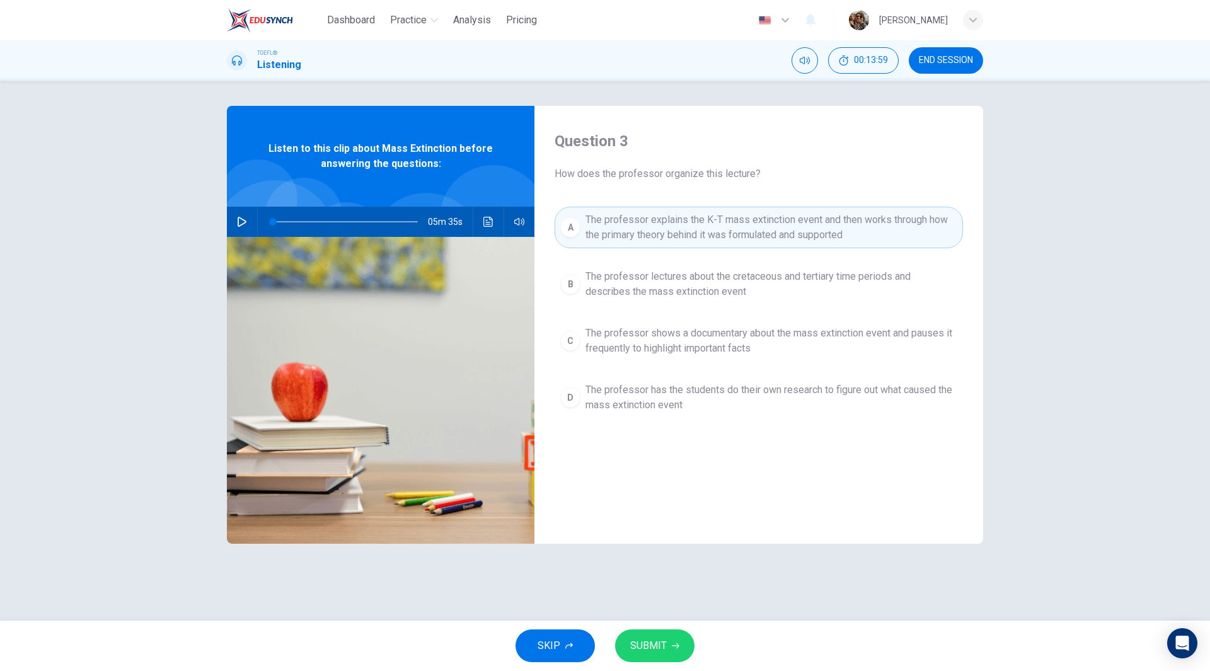
click at [661, 649] on span "SUBMIT" at bounding box center [648, 646] width 37 height 18
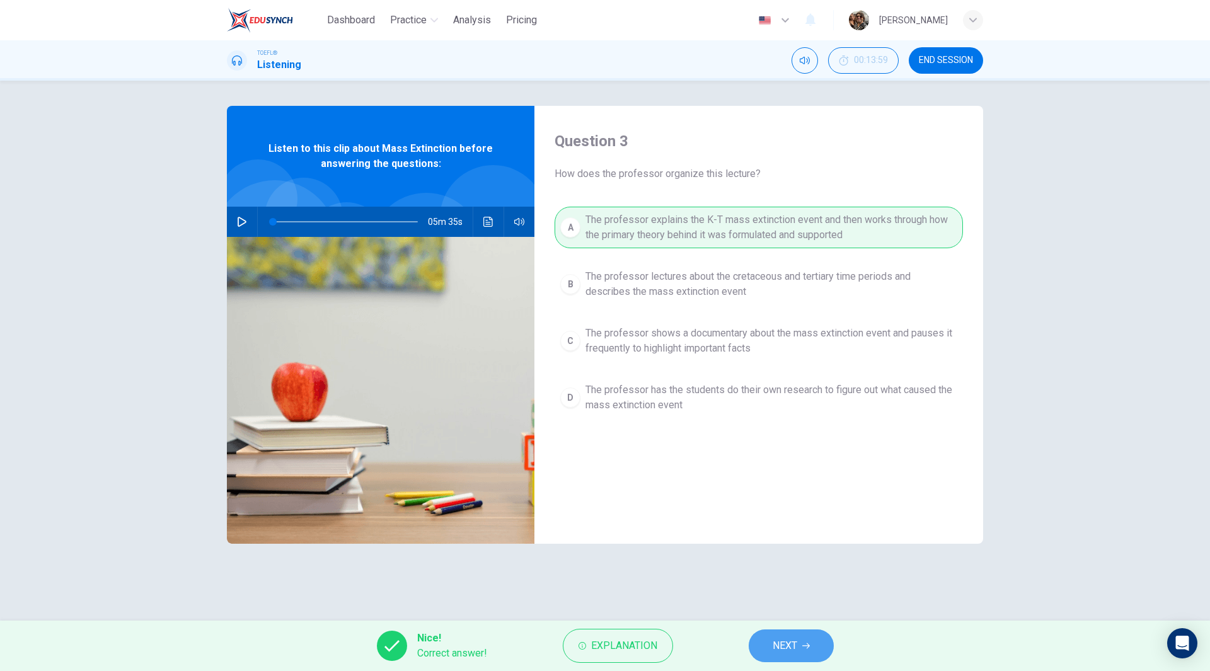
click at [805, 651] on button "NEXT" at bounding box center [791, 646] width 85 height 33
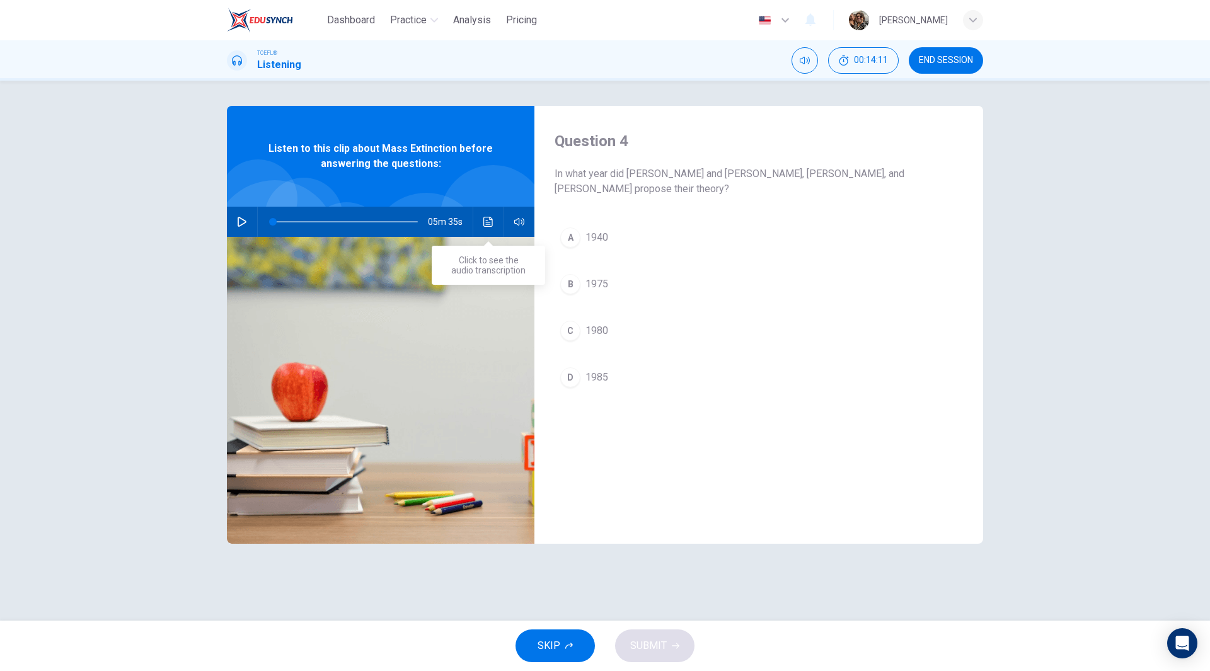
click at [490, 224] on icon "Click to see the audio transcription" at bounding box center [489, 222] width 10 height 10
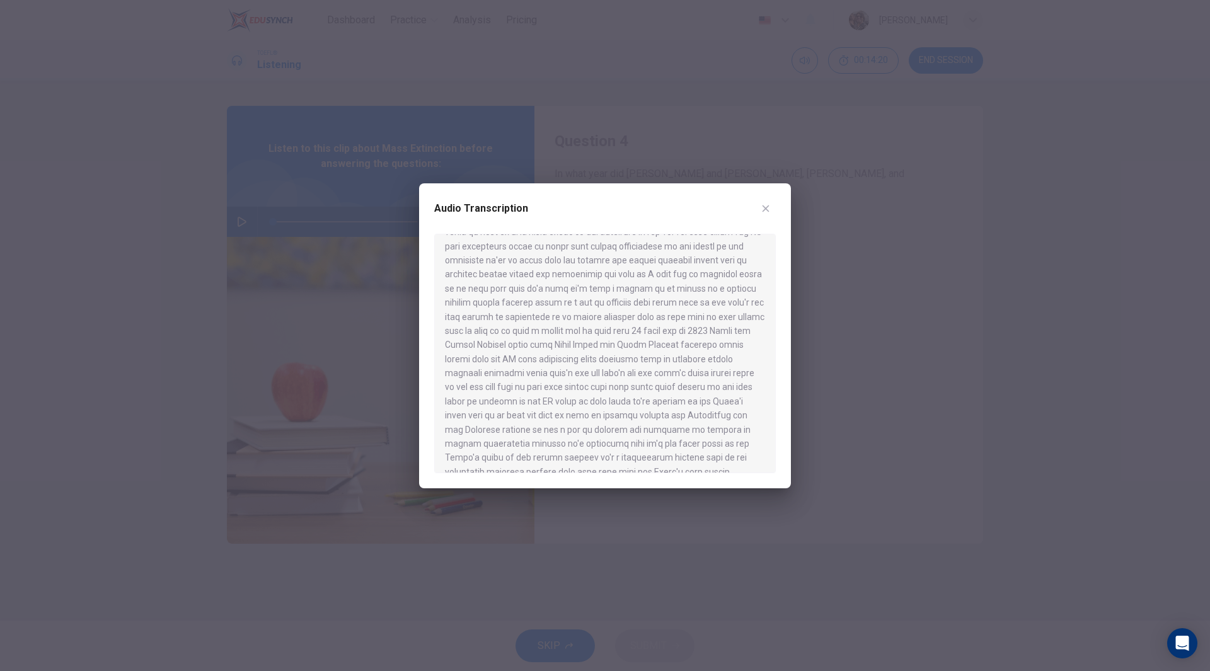
scroll to position [173, 0]
click at [1071, 448] on div at bounding box center [605, 335] width 1210 height 671
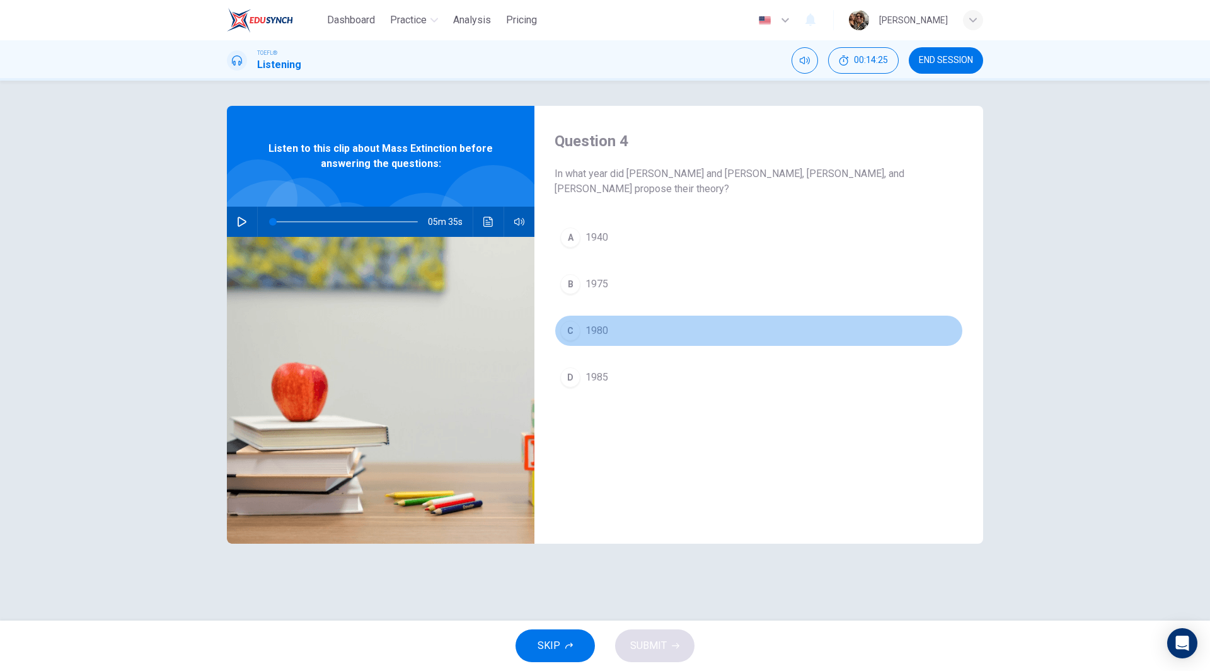
drag, startPoint x: 579, startPoint y: 332, endPoint x: 586, endPoint y: 333, distance: 7.6
click at [580, 332] on div "C" at bounding box center [570, 331] width 20 height 20
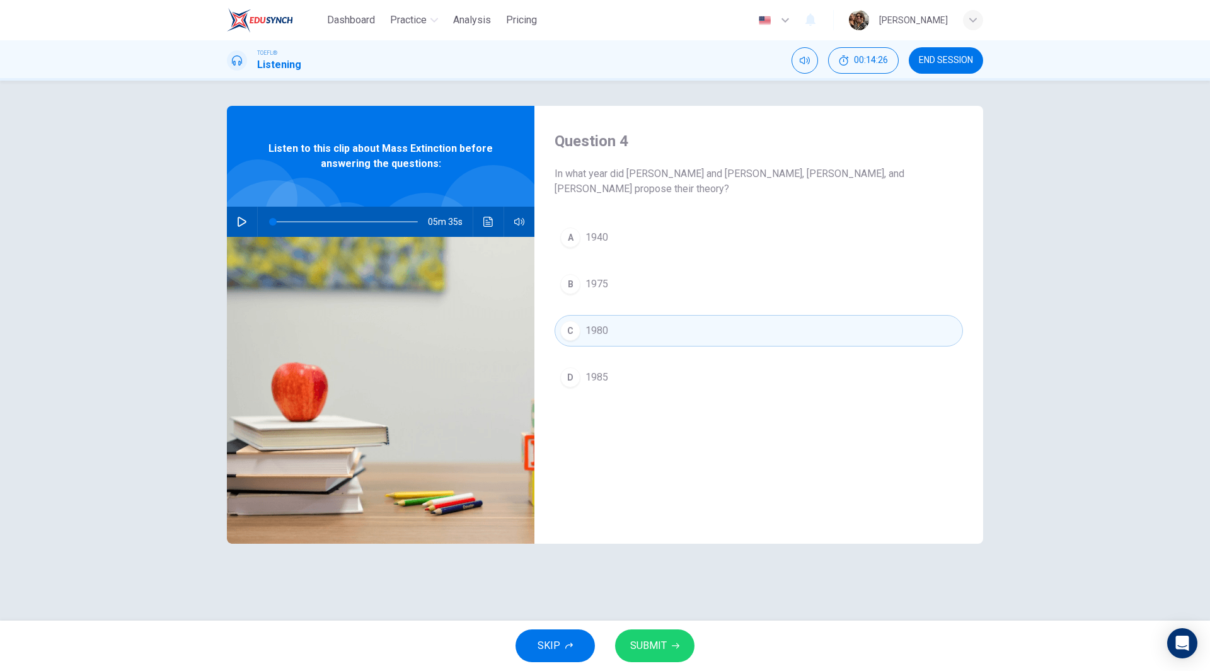
click at [664, 647] on span "SUBMIT" at bounding box center [648, 646] width 37 height 18
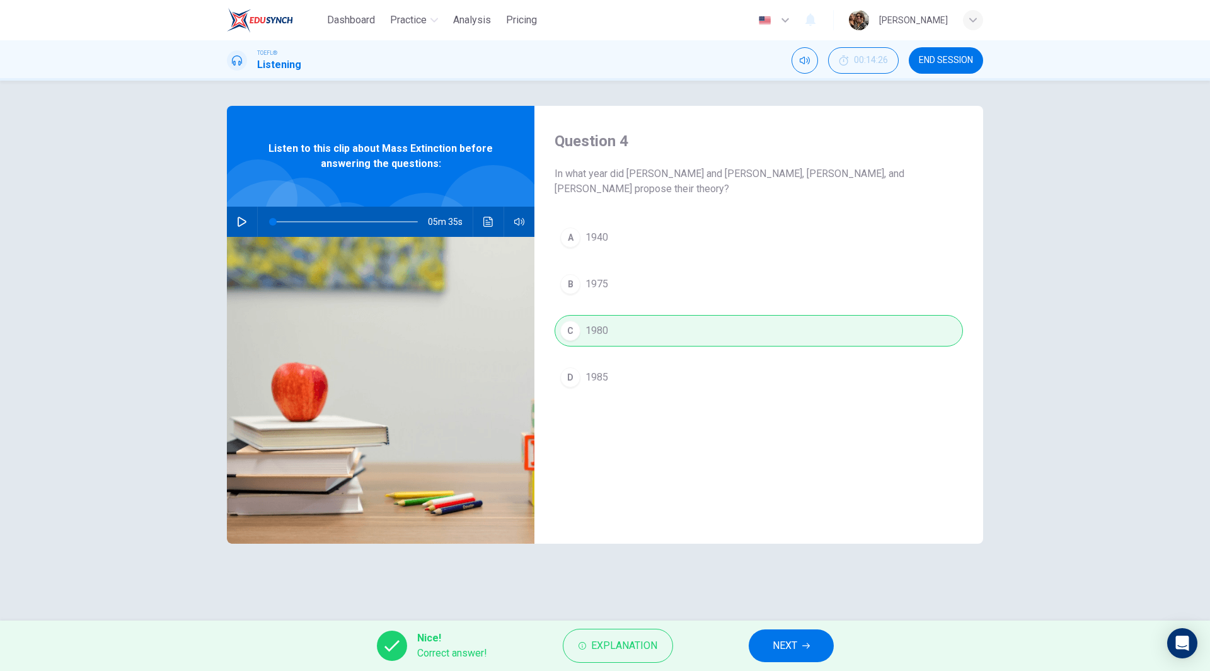
click at [803, 648] on icon "button" at bounding box center [807, 646] width 8 height 8
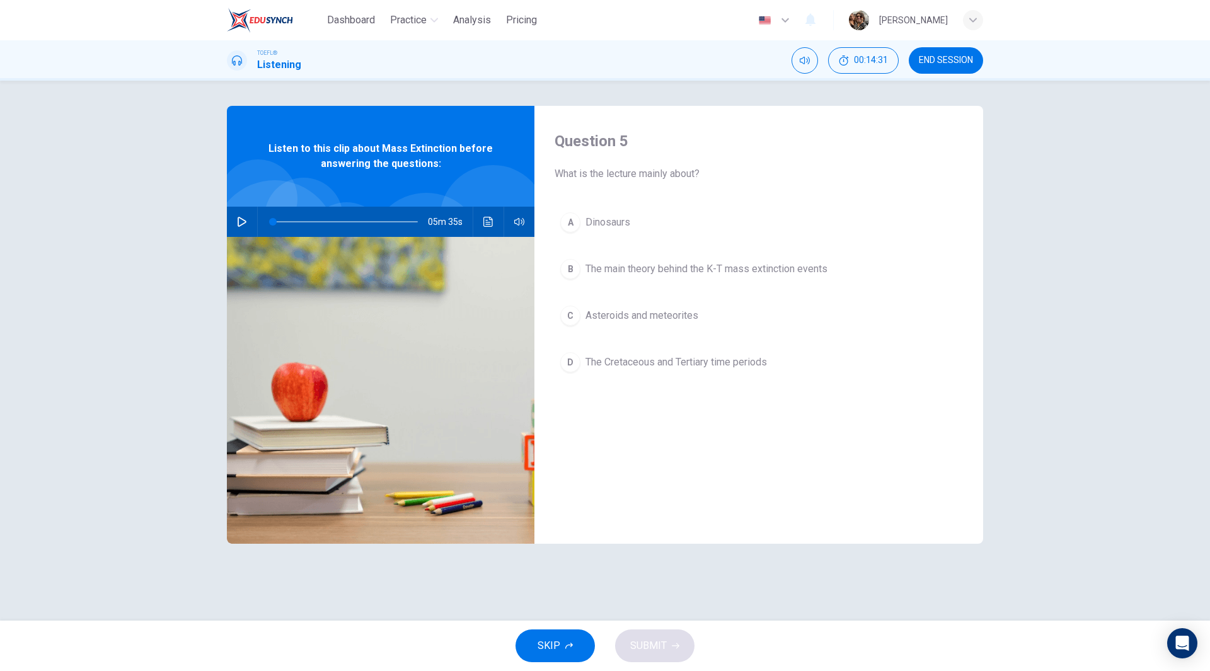
click at [681, 269] on span "The main theory behind the K-T mass extinction events" at bounding box center [707, 269] width 242 height 15
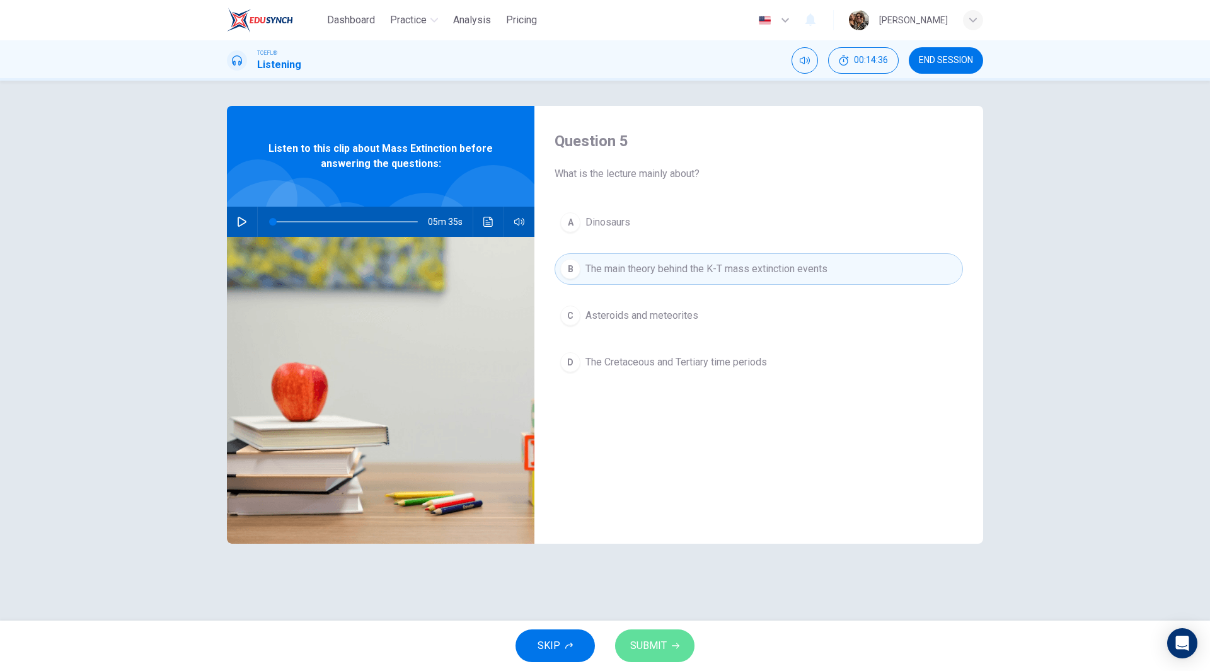
click at [675, 646] on icon "button" at bounding box center [676, 646] width 8 height 8
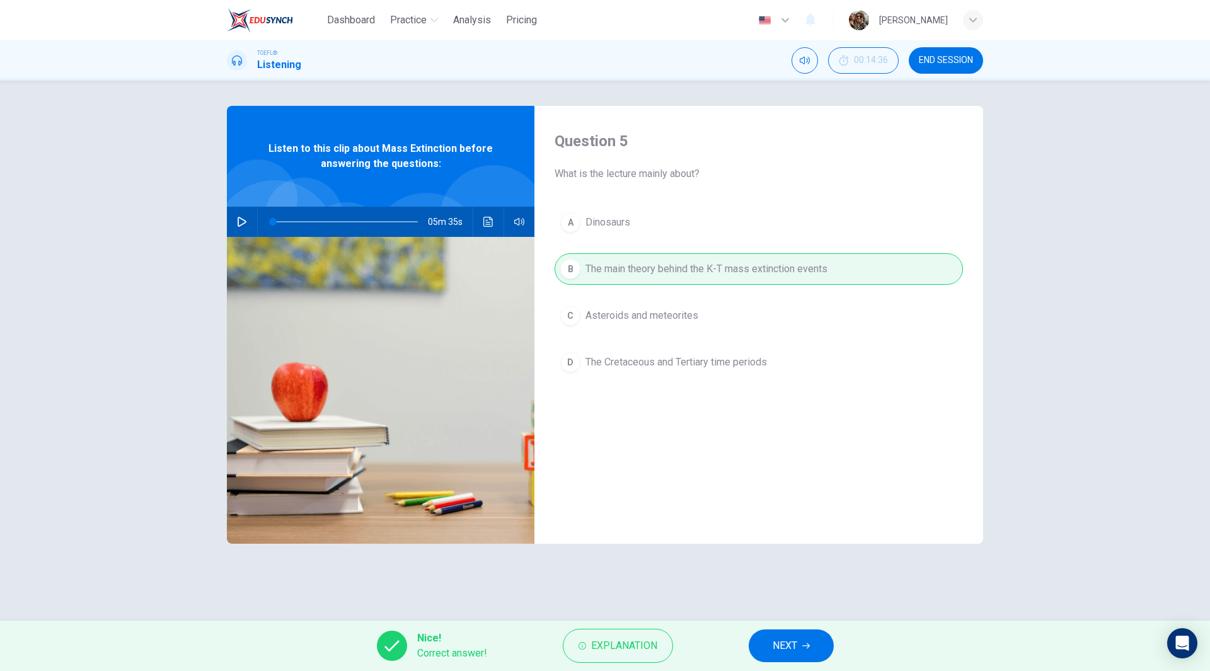
click at [795, 647] on span "NEXT" at bounding box center [785, 646] width 25 height 18
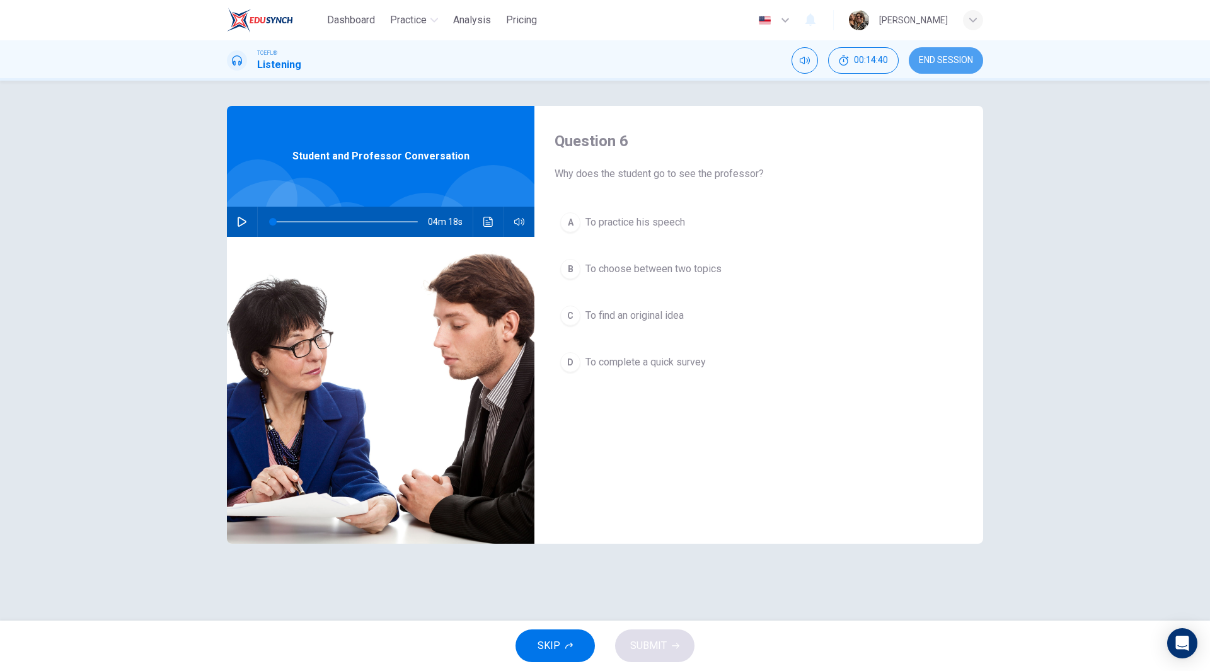
click at [948, 57] on span "END SESSION" at bounding box center [946, 60] width 54 height 10
